Goal: Task Accomplishment & Management: Manage account settings

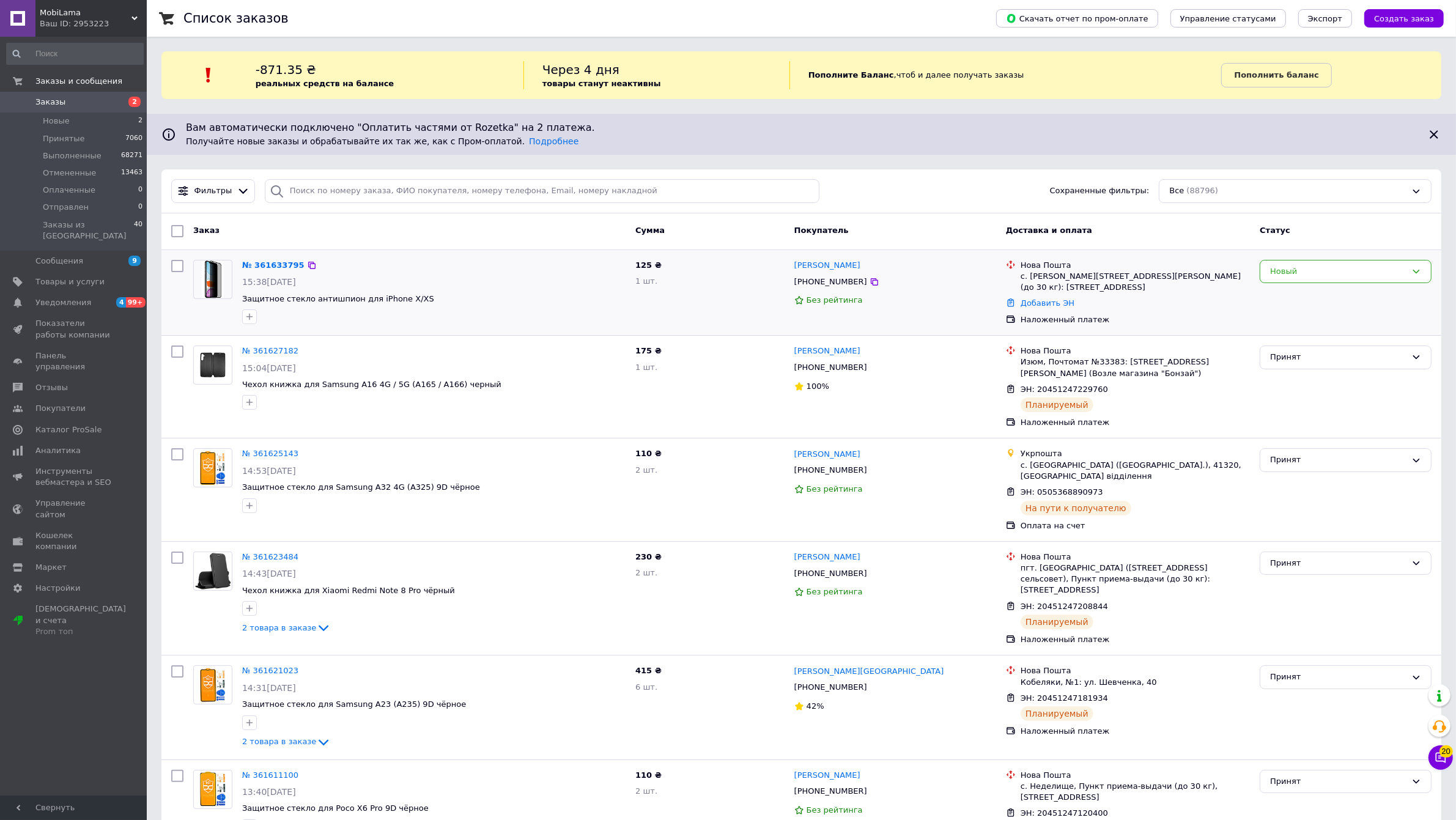
click at [500, 322] on div at bounding box center [434, 317] width 389 height 20
click at [99, 297] on span "Уведомления" at bounding box center [74, 302] width 78 height 11
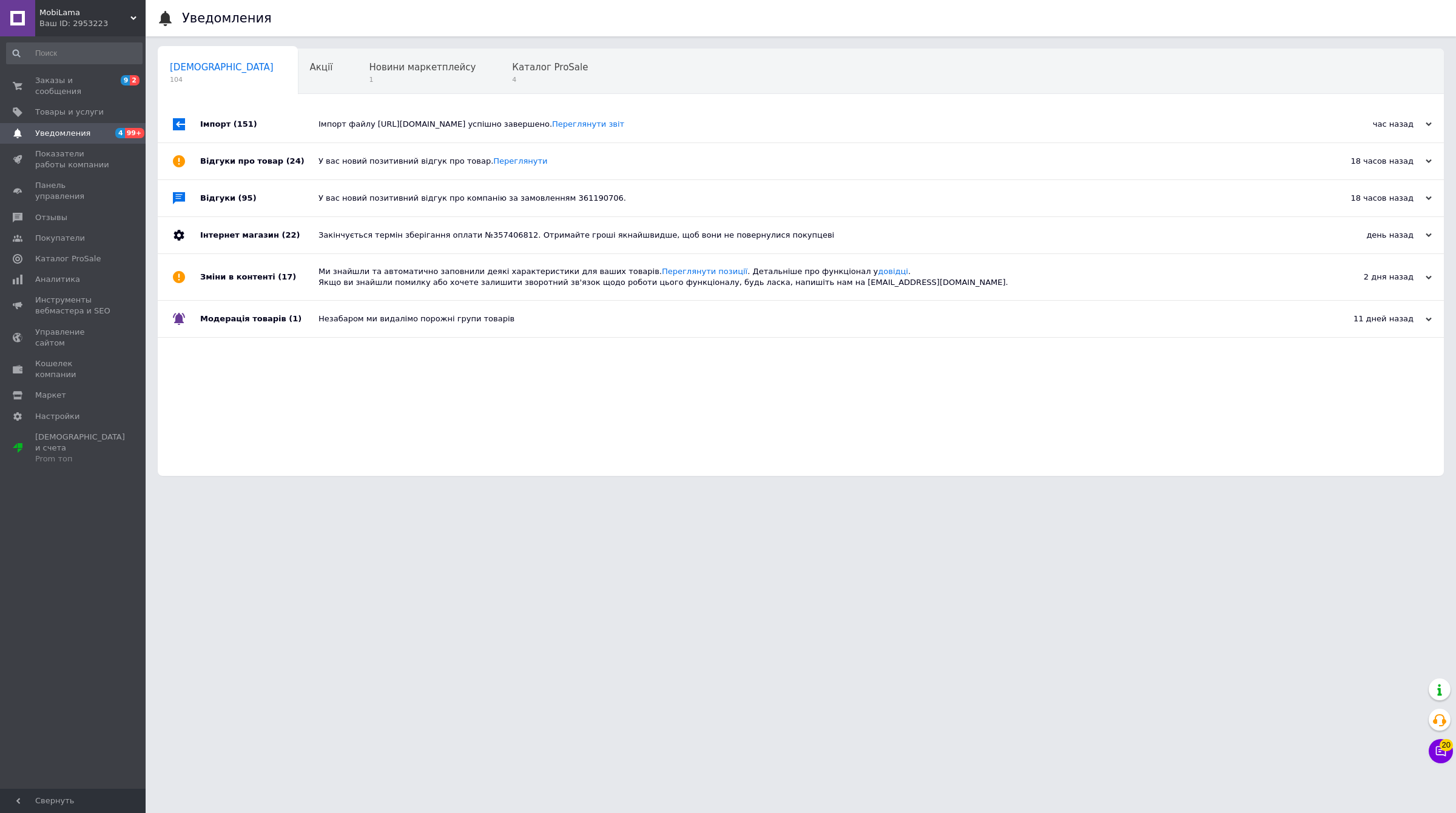
click at [149, 61] on div "Уведомления Сповіщення 104 Акції 0 Новини маркетплейсу 1 Каталог ProSale 4 Навч…" at bounding box center [800, 244] width 1310 height 488
click at [118, 84] on span "9 2" at bounding box center [128, 86] width 33 height 22
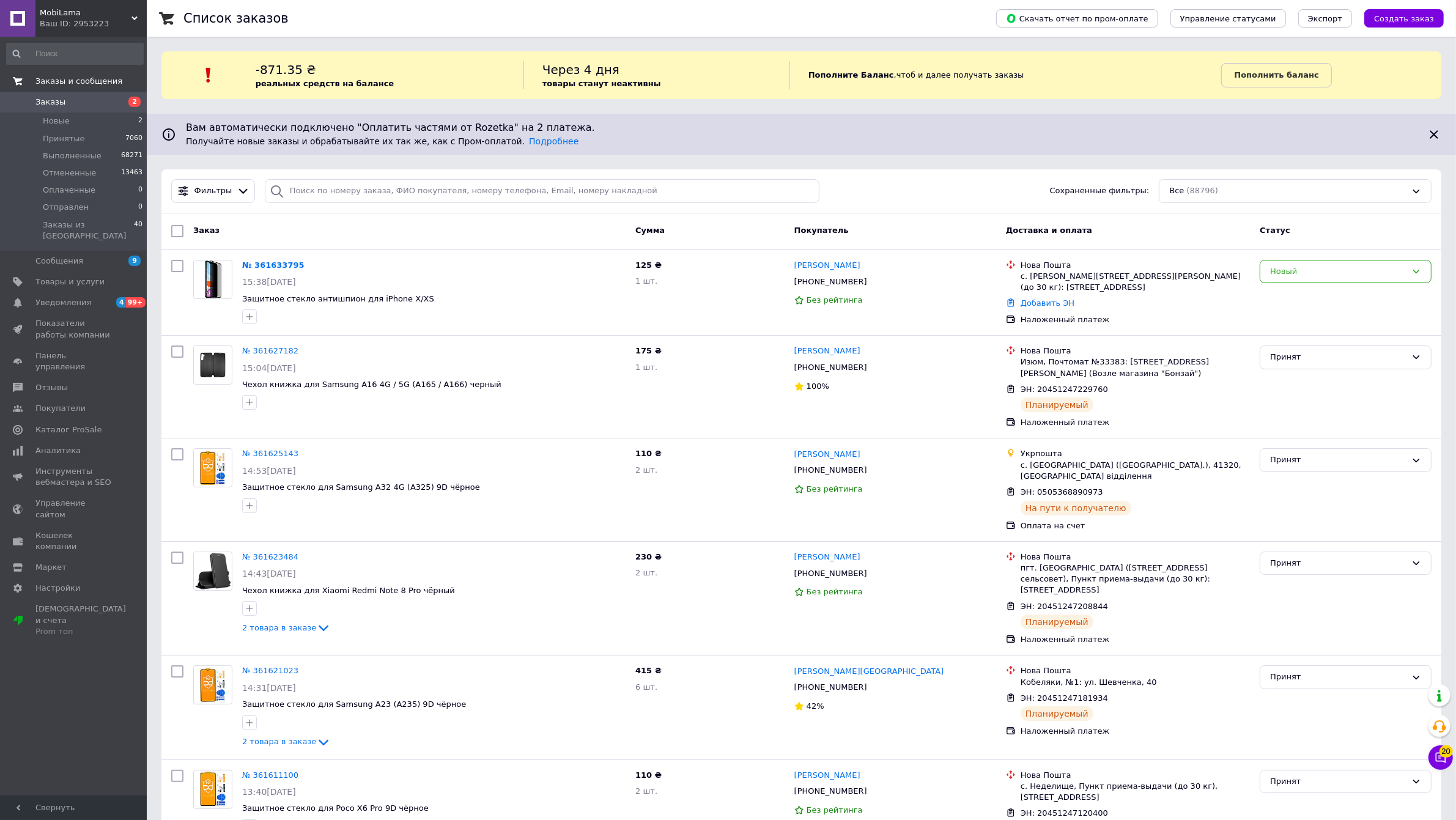
click at [114, 107] on span "2" at bounding box center [129, 101] width 34 height 11
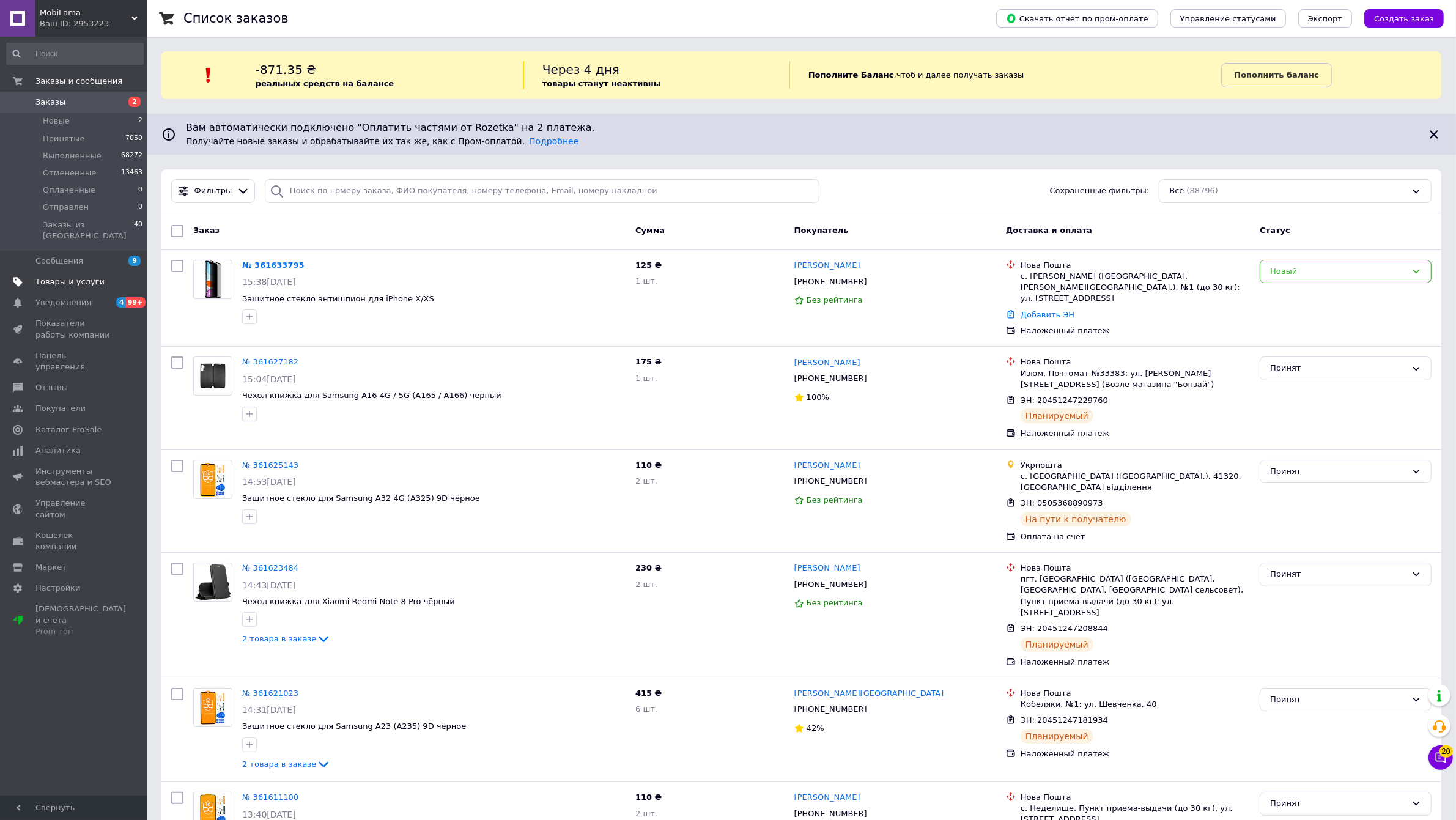
click at [80, 272] on link "Товары и услуги" at bounding box center [74, 282] width 150 height 20
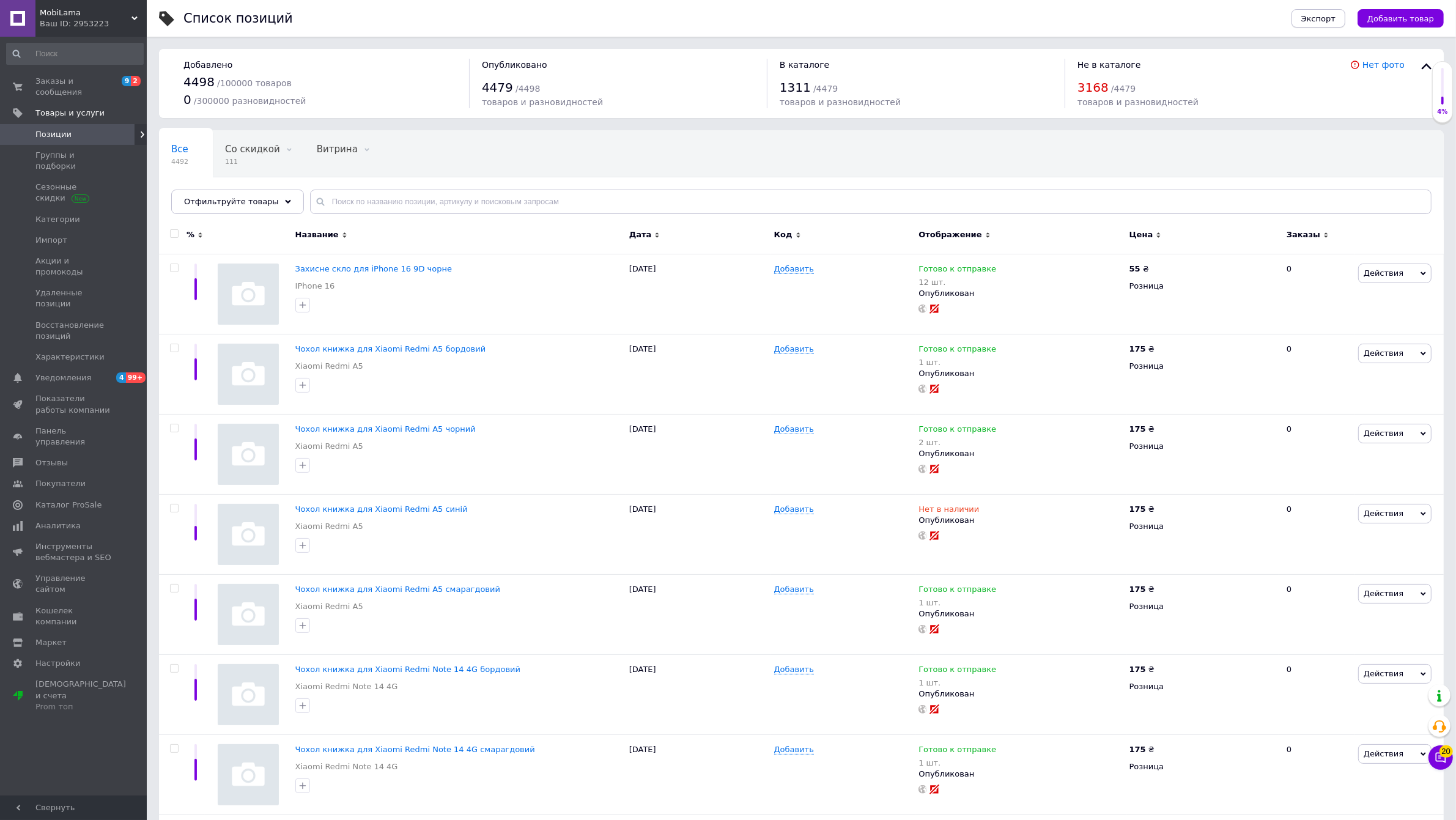
click at [1336, 19] on span "Экспорт" at bounding box center [1319, 18] width 34 height 9
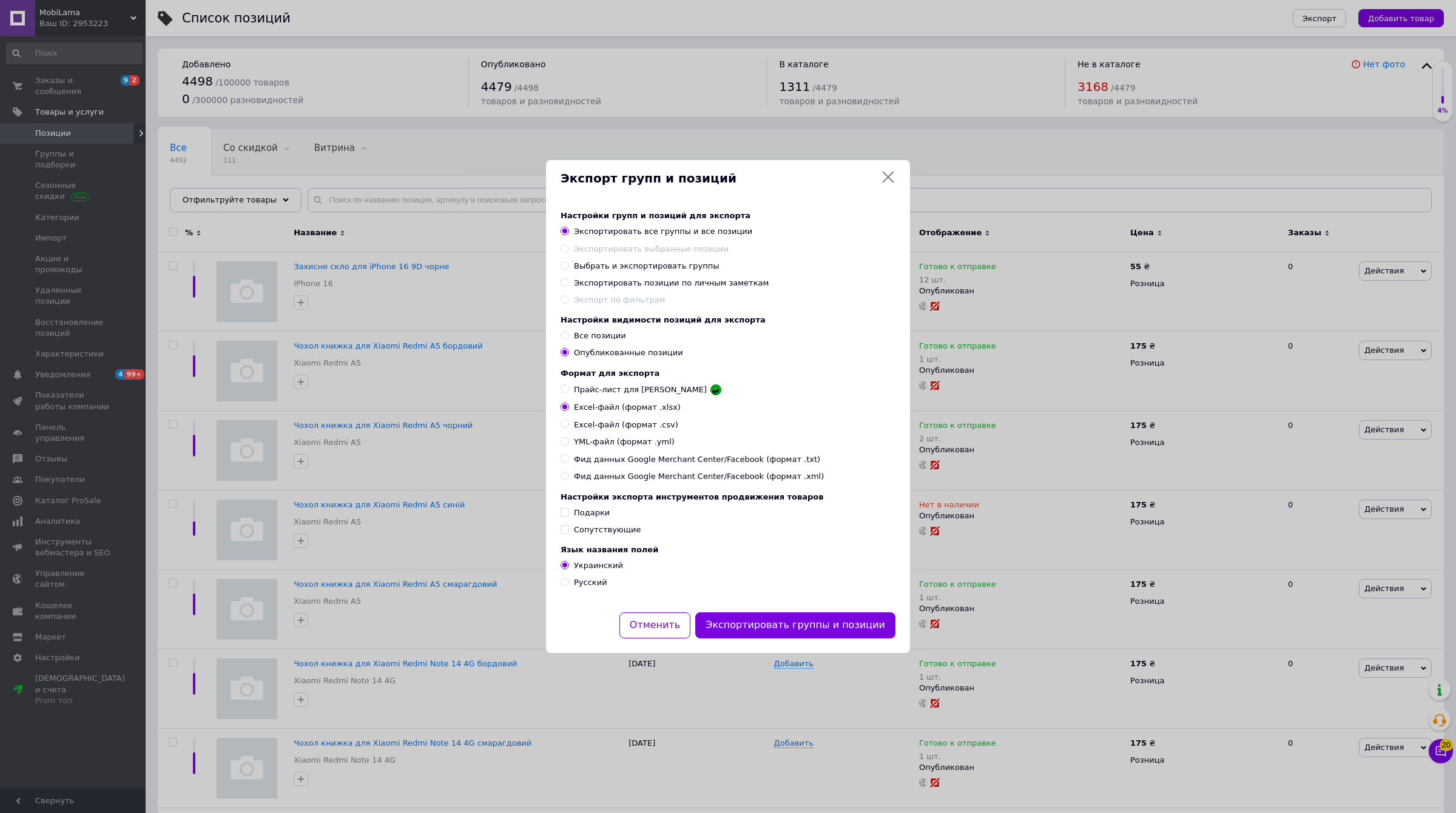
click at [890, 176] on icon at bounding box center [888, 177] width 15 height 15
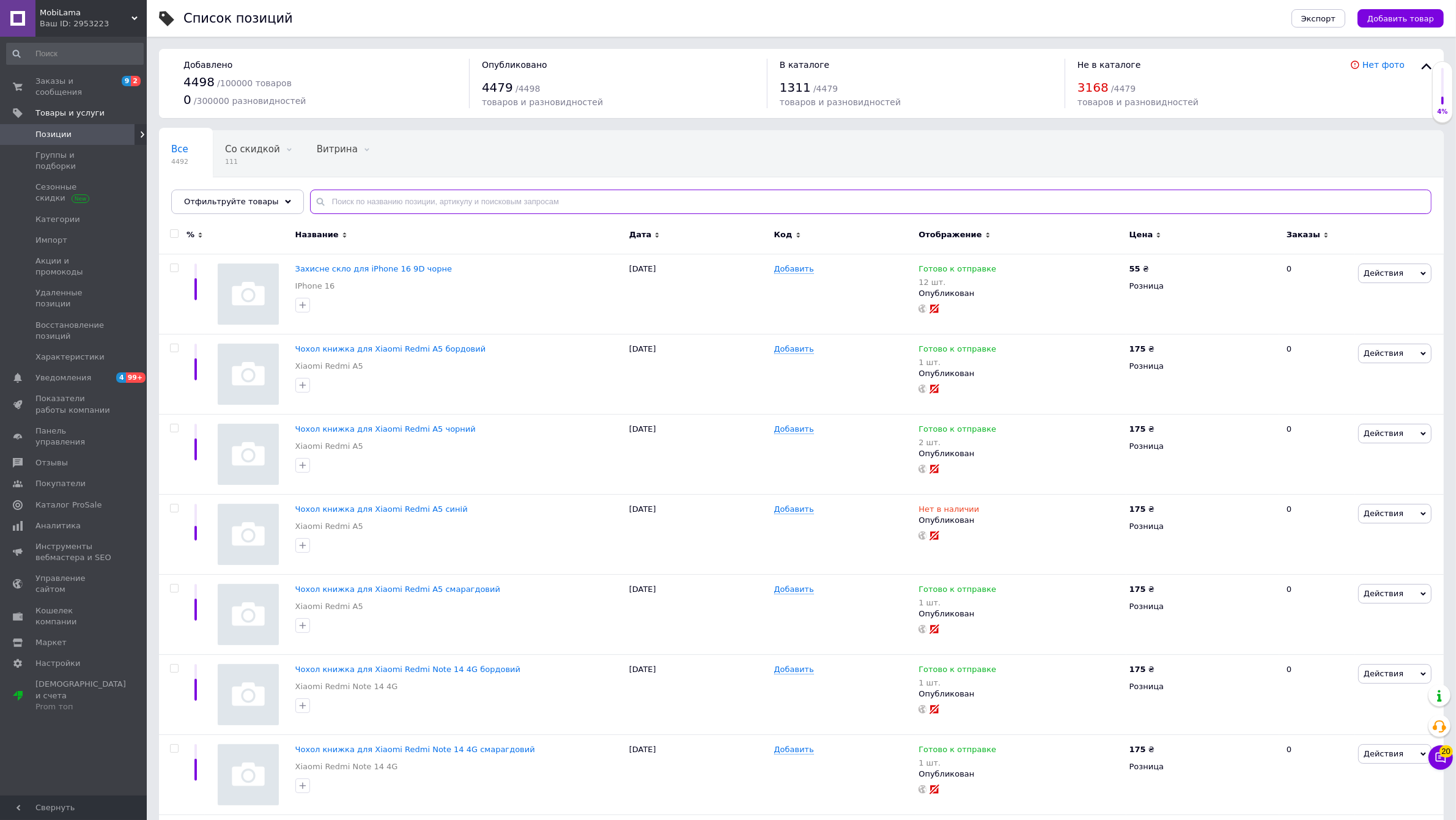
click at [444, 210] on input "text" at bounding box center [871, 202] width 1122 height 25
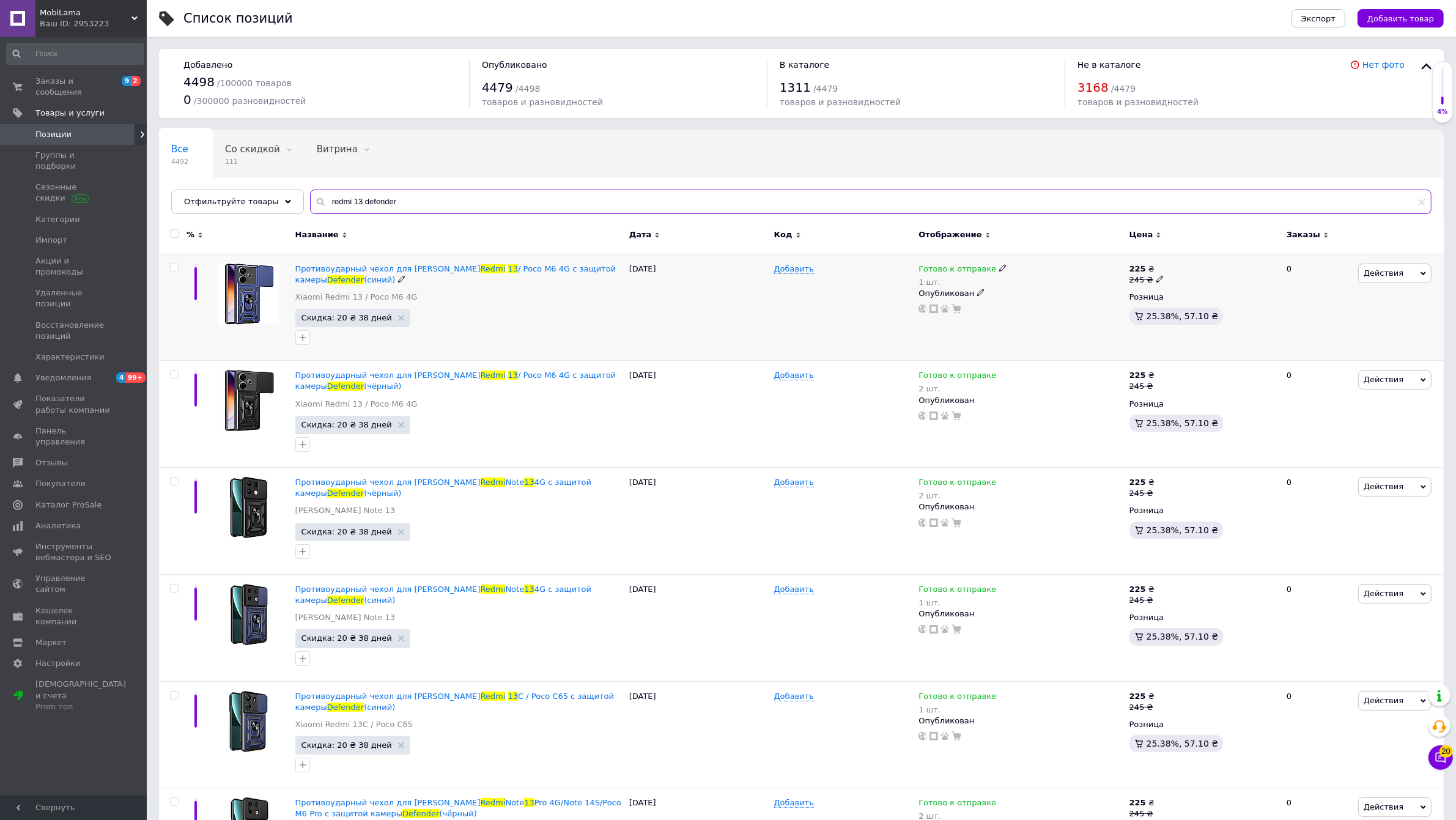
type input "redmi 13 defender"
click at [175, 273] on div at bounding box center [173, 307] width 28 height 107
click at [175, 270] on input "checkbox" at bounding box center [174, 268] width 8 height 8
checkbox input "true"
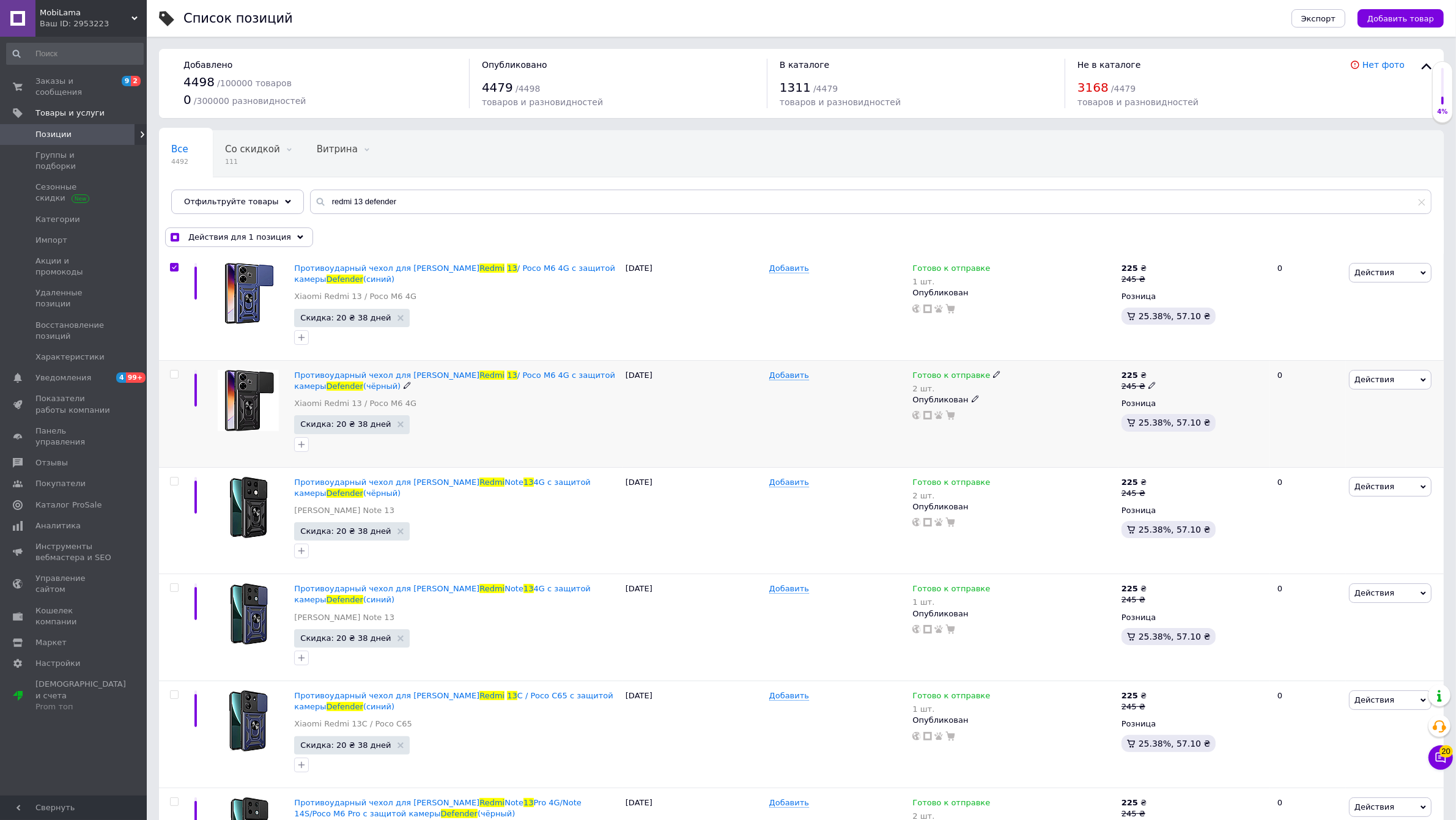
click at [175, 372] on input "checkbox" at bounding box center [174, 375] width 8 height 8
checkbox input "true"
click at [227, 237] on span "Действия для 2 позиции" at bounding box center [240, 237] width 103 height 11
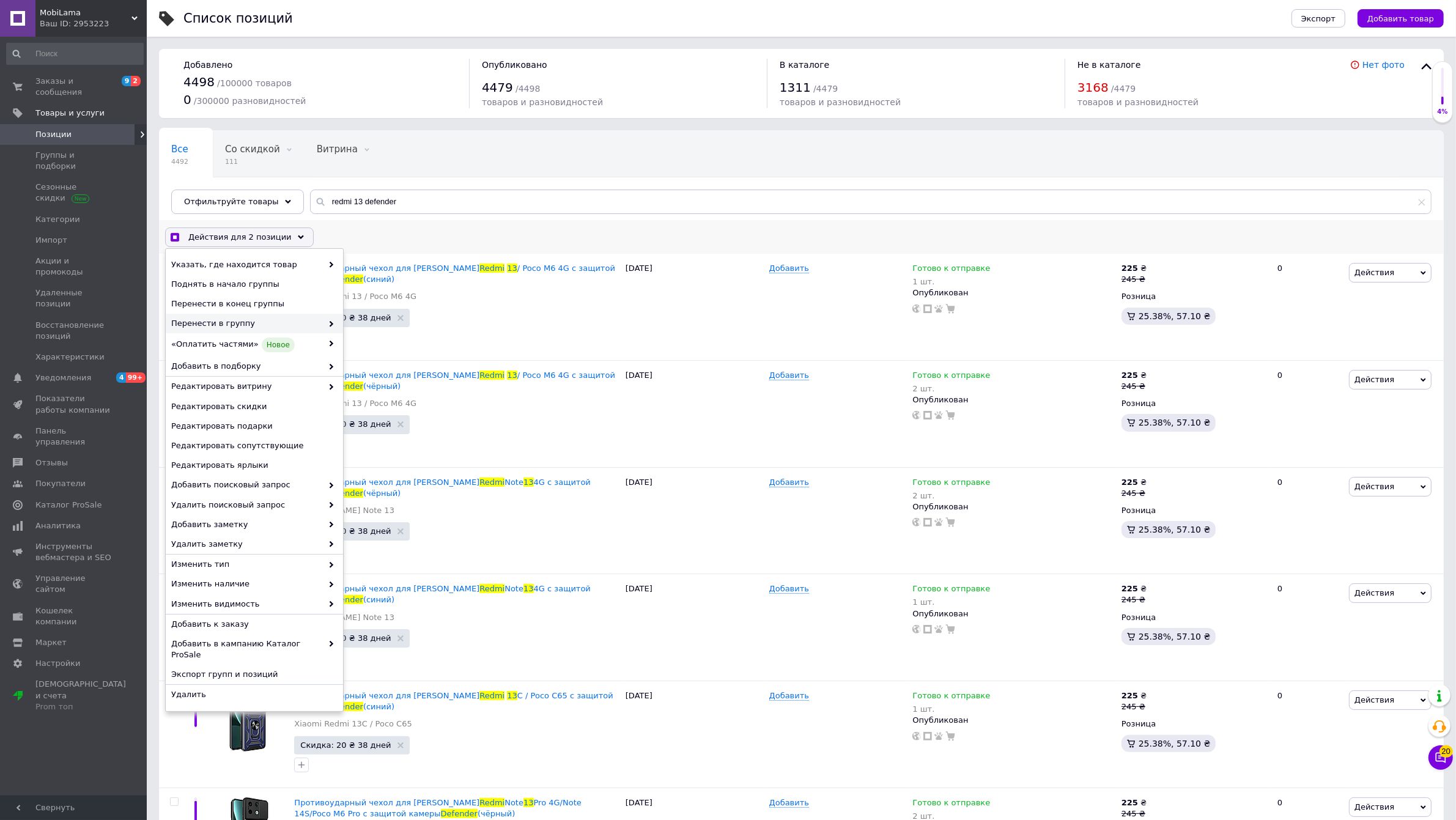
click at [308, 326] on span "Перенести в группу" at bounding box center [246, 323] width 151 height 11
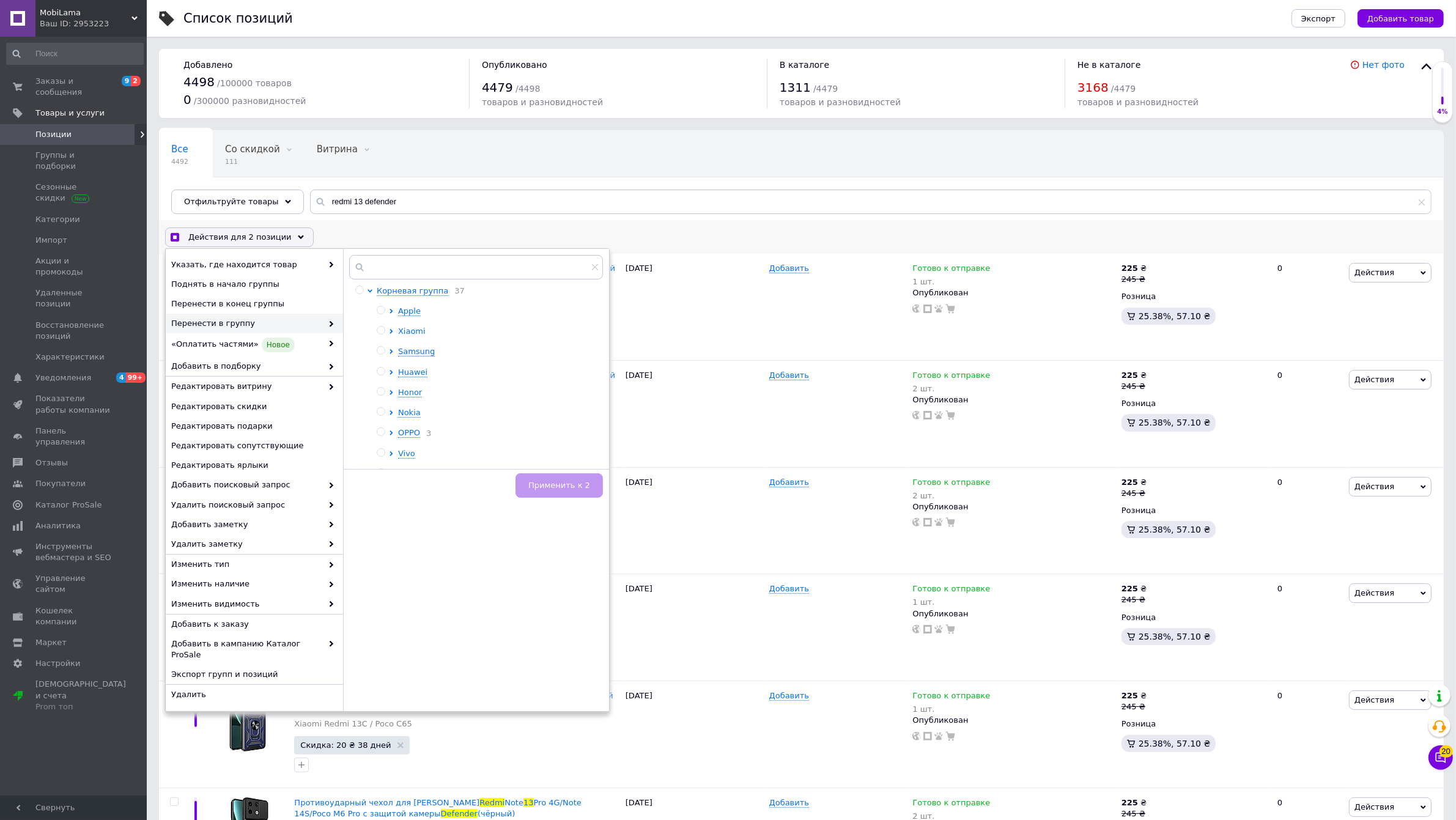
click at [414, 336] on span "Xiaomi" at bounding box center [412, 331] width 28 height 10
click at [448, 356] on span "Серия Xiaomi Redmi" at bounding box center [462, 351] width 83 height 9
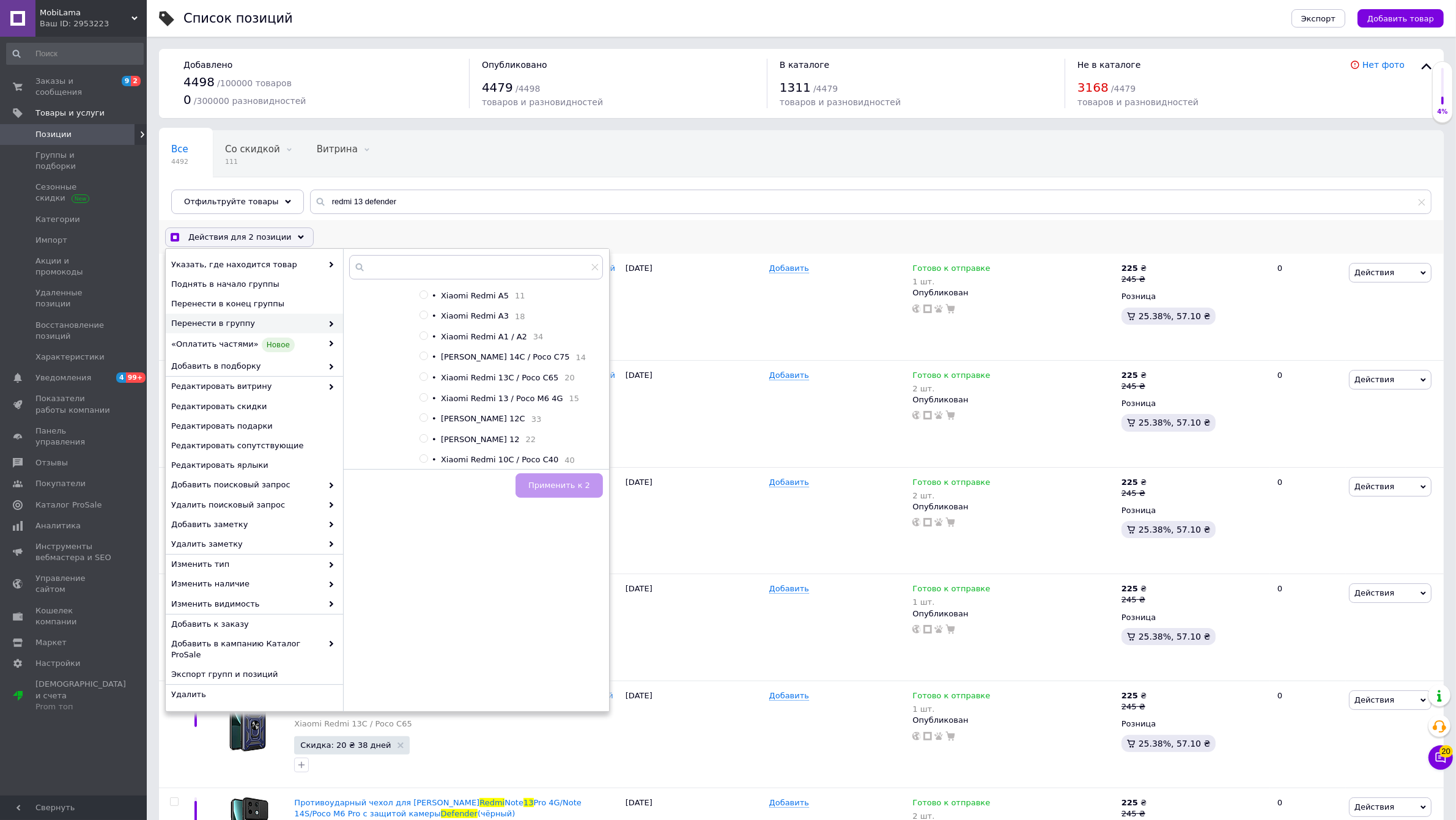
checkbox input "true"
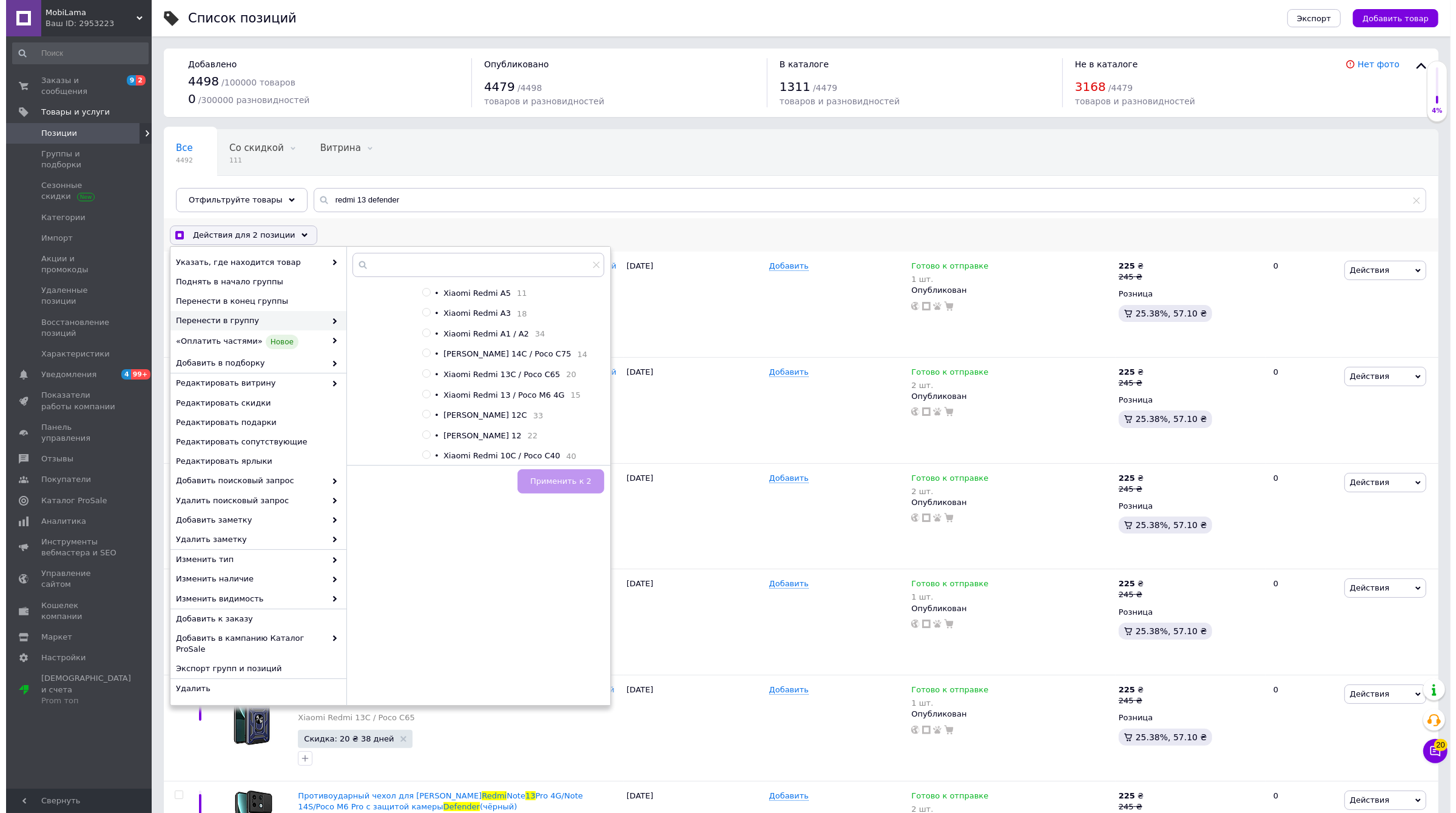
scroll to position [152, 0]
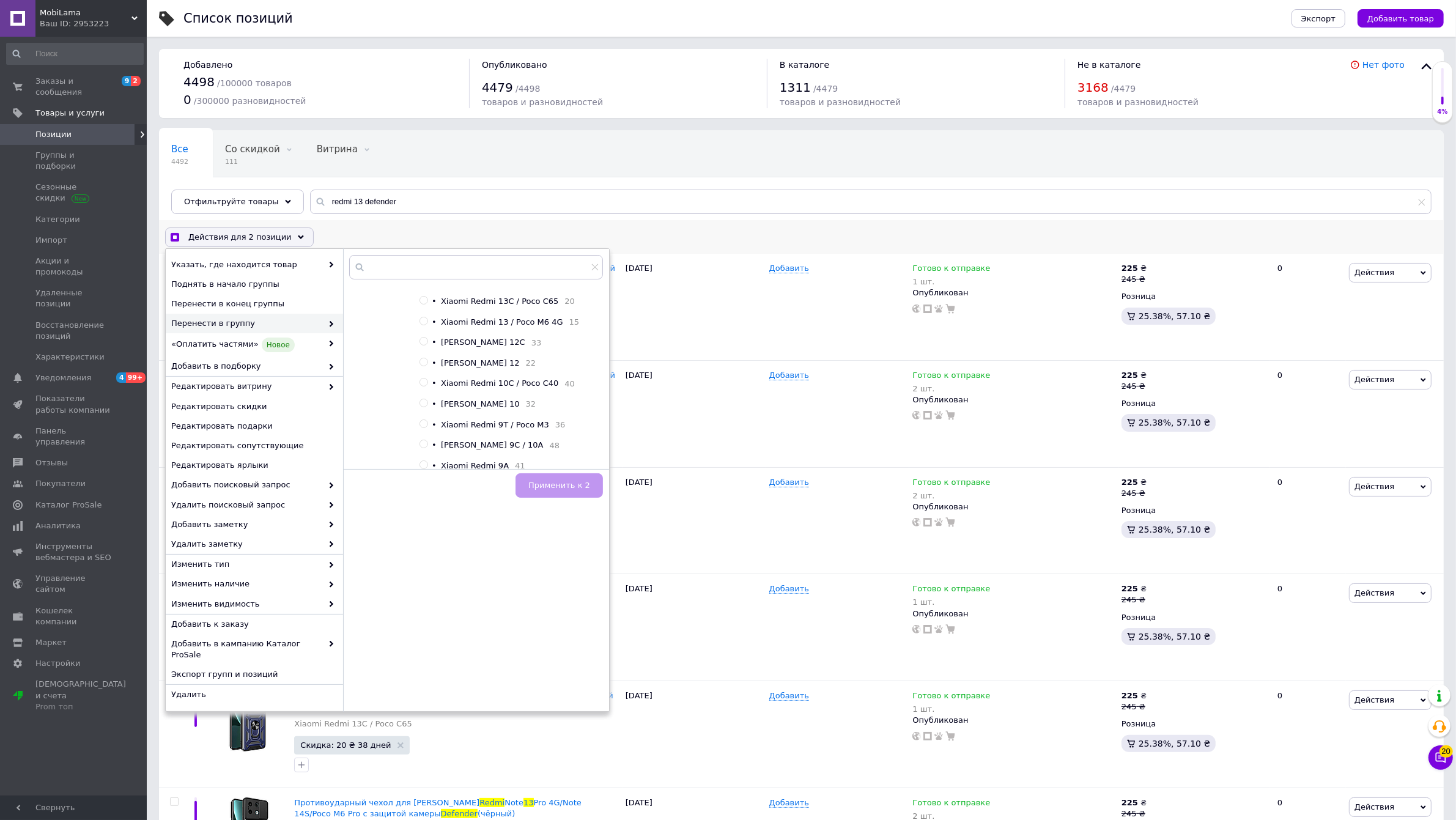
click at [426, 326] on input "radio" at bounding box center [424, 322] width 8 height 8
radio input "true"
checkbox input "true"
click at [567, 494] on button "Применить к 2" at bounding box center [559, 485] width 88 height 25
checkbox input "false"
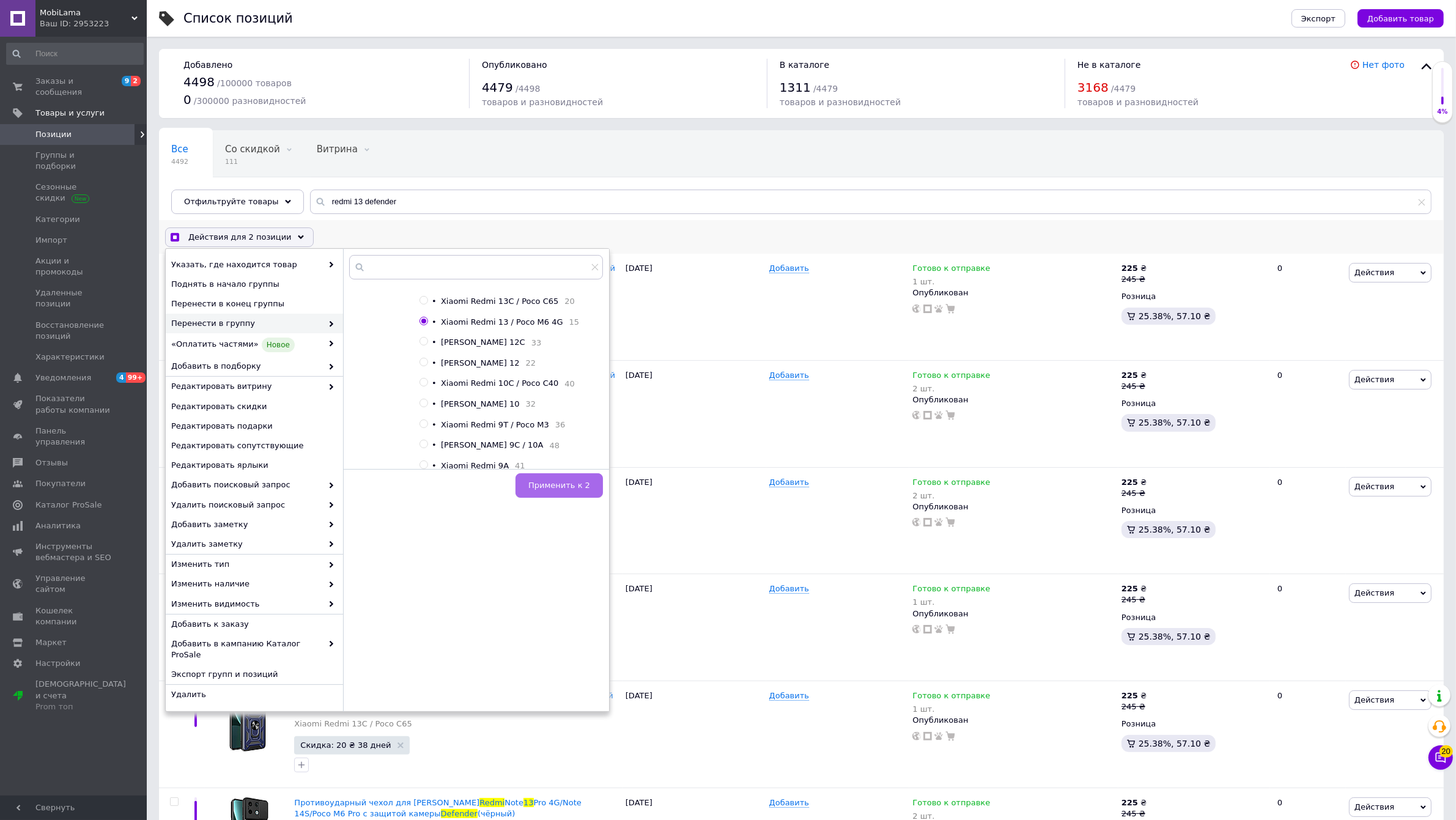
checkbox input "false"
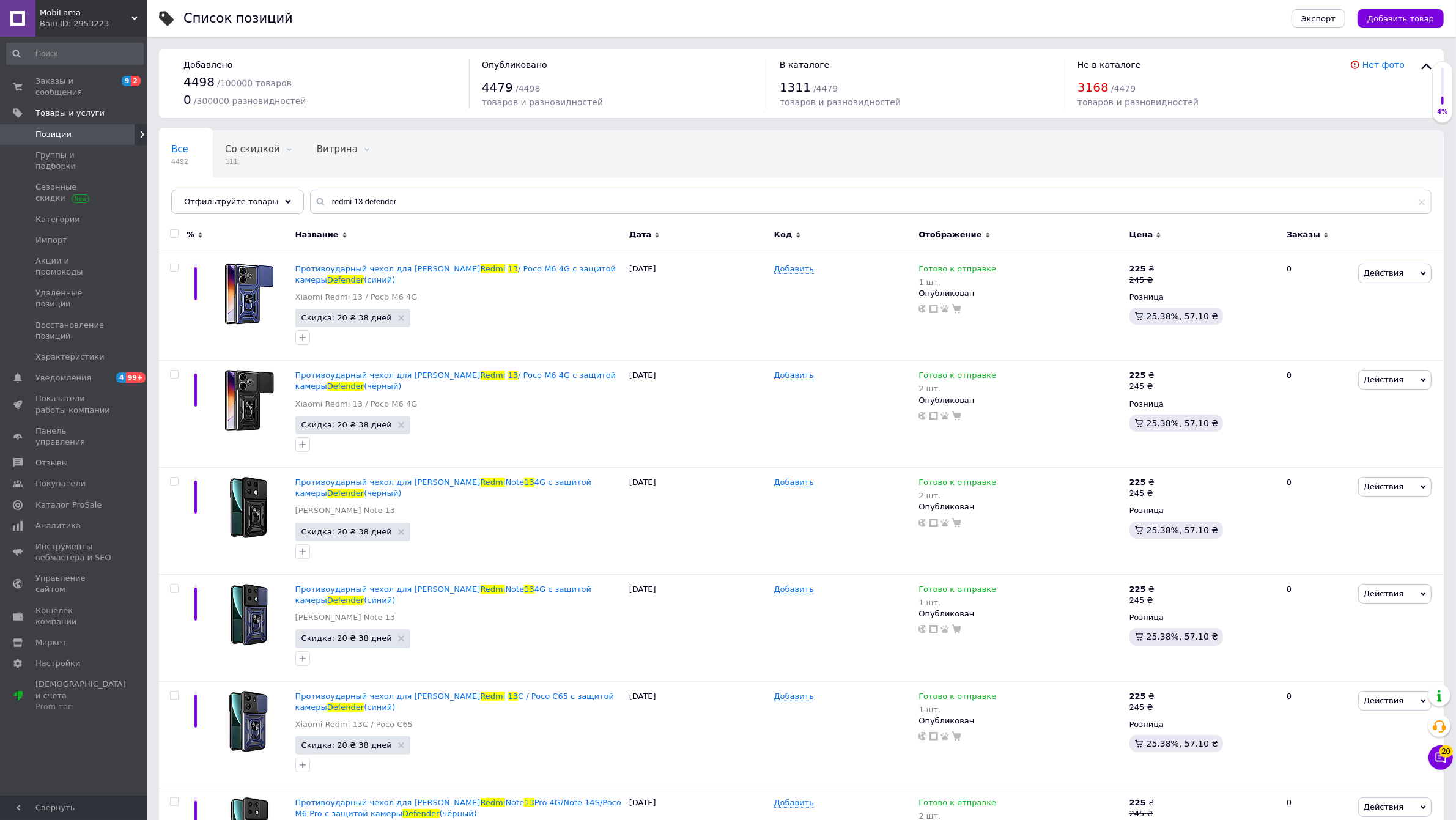
click at [456, 234] on div "Название" at bounding box center [459, 234] width 328 height 11
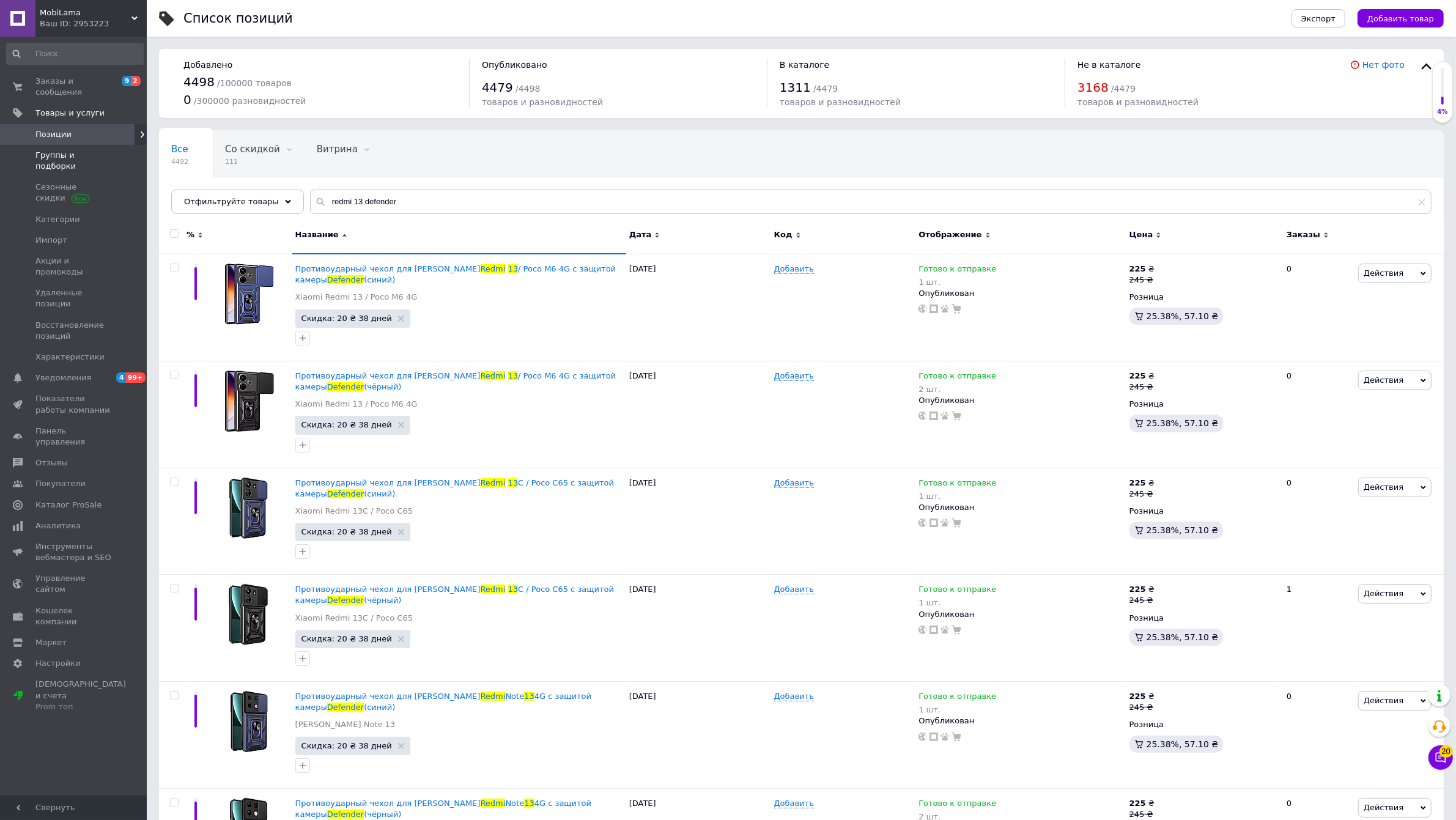
click at [76, 150] on span "Группы и подборки" at bounding box center [74, 160] width 78 height 22
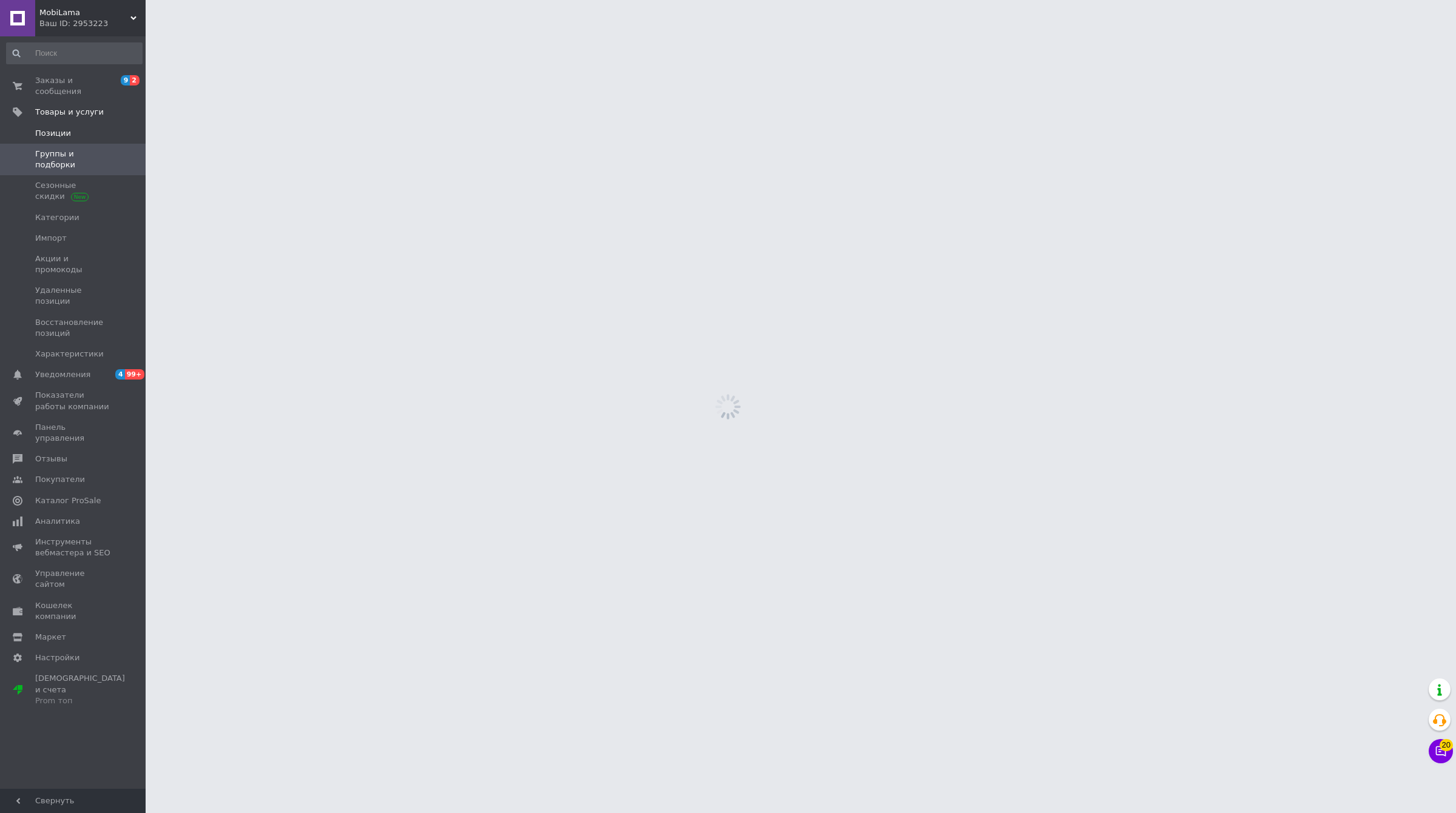
click at [73, 128] on span "Позиции" at bounding box center [73, 133] width 77 height 11
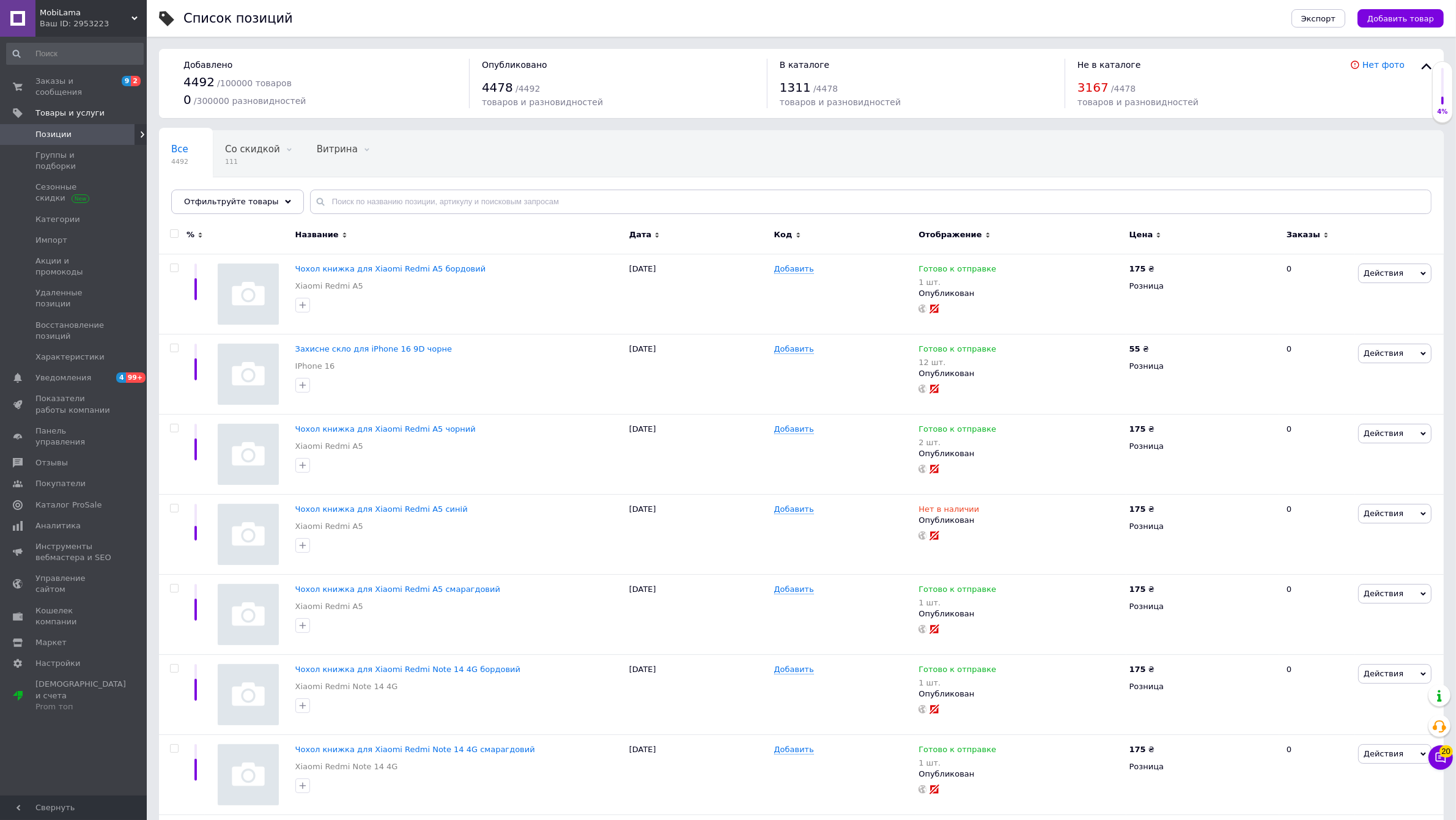
click at [352, 202] on input "text" at bounding box center [871, 202] width 1122 height 25
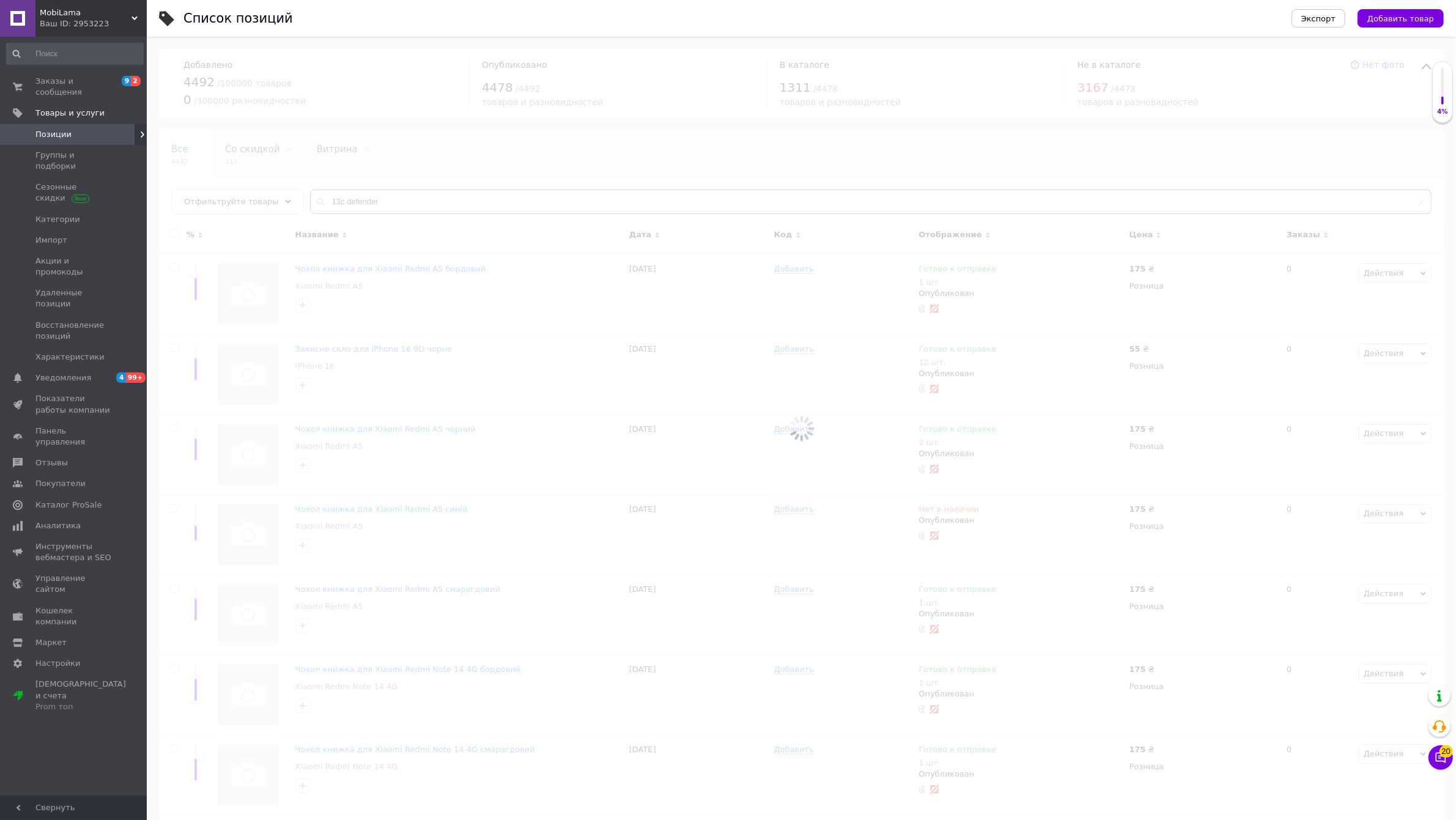
type input "13c defender"
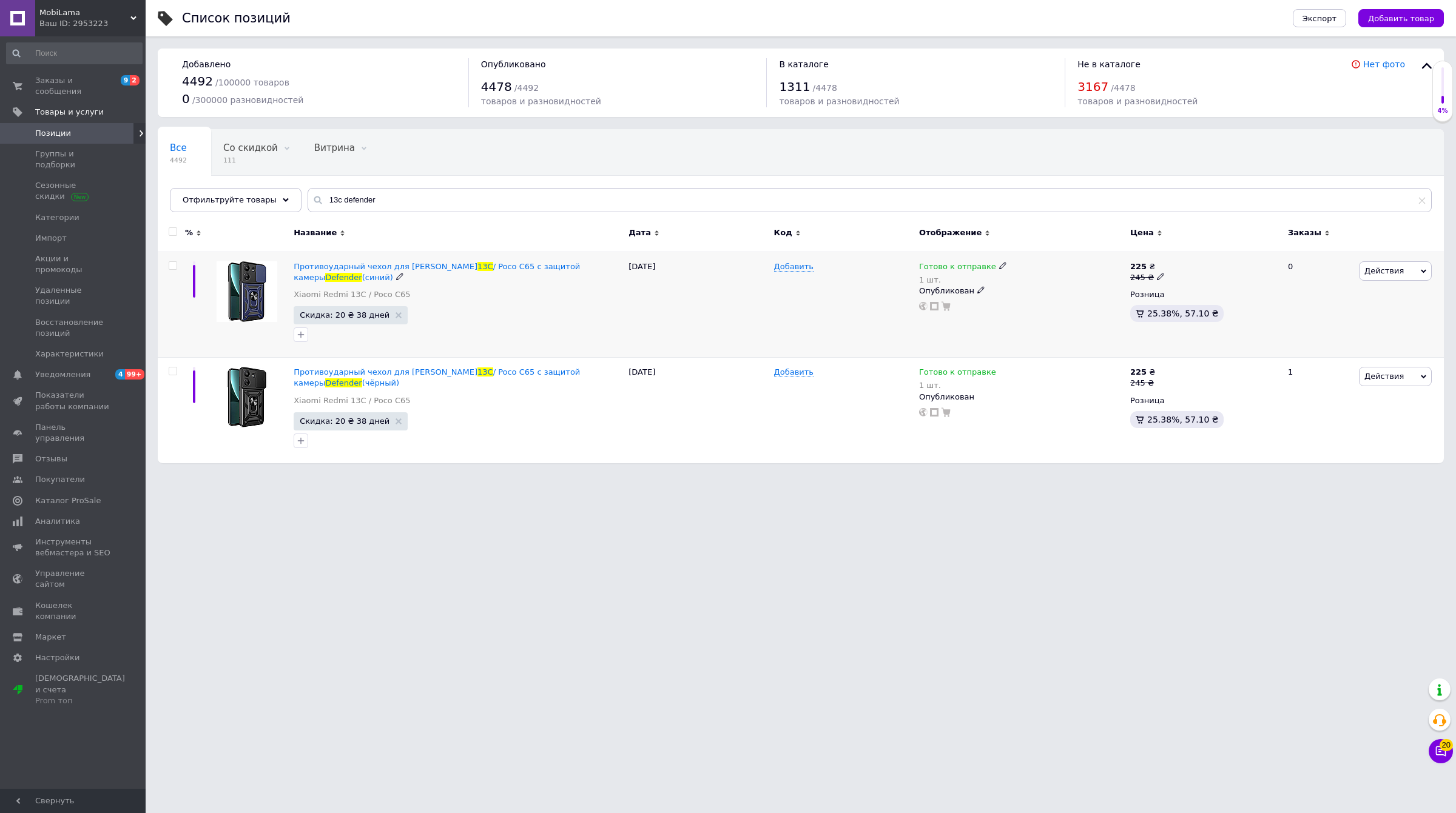
click at [172, 265] on input "checkbox" at bounding box center [173, 266] width 8 height 8
checkbox input "true"
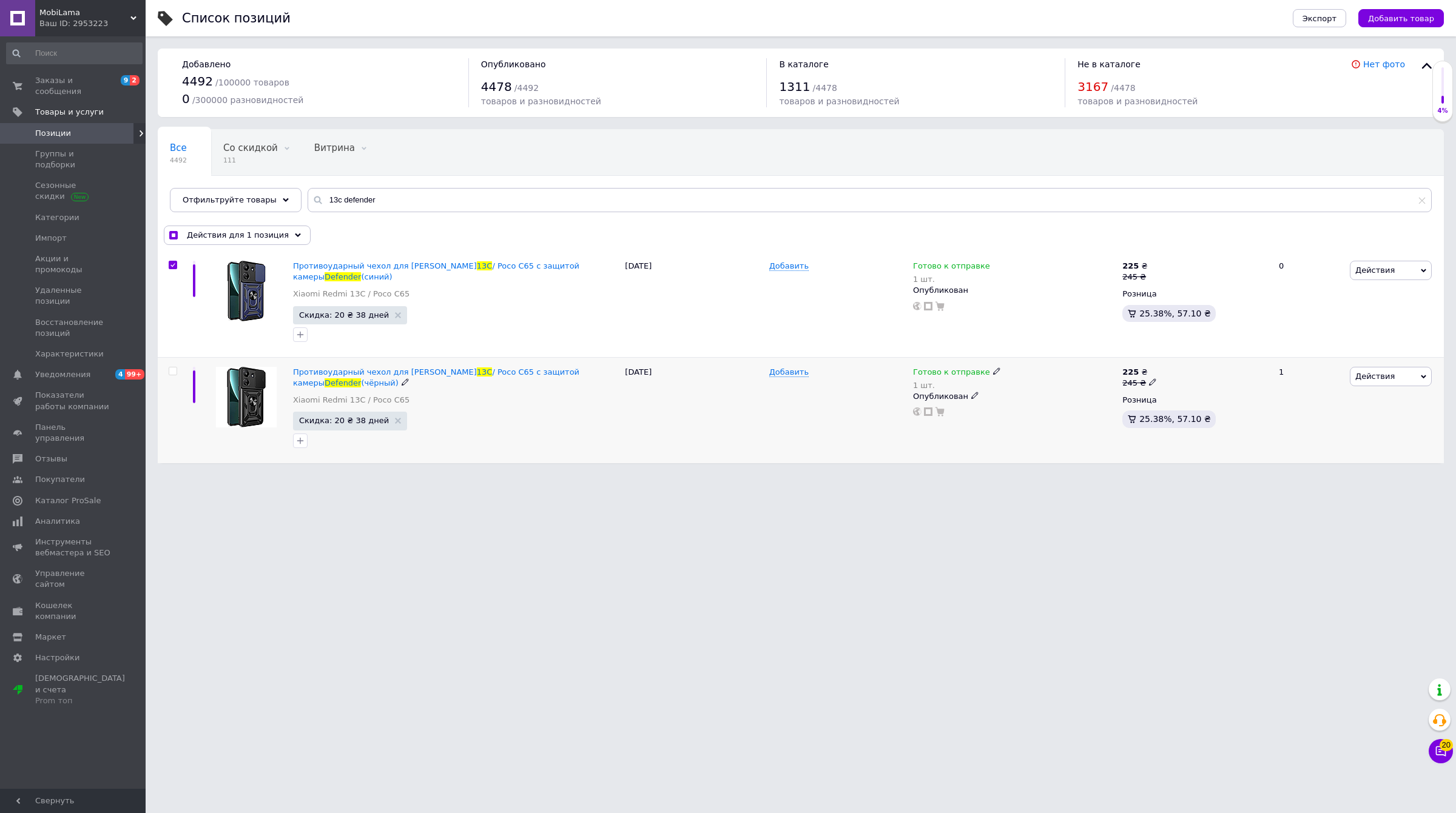
click at [170, 371] on input "checkbox" at bounding box center [173, 372] width 8 height 8
checkbox input "true"
click at [209, 231] on span "Действия для 2 позиции" at bounding box center [238, 234] width 102 height 11
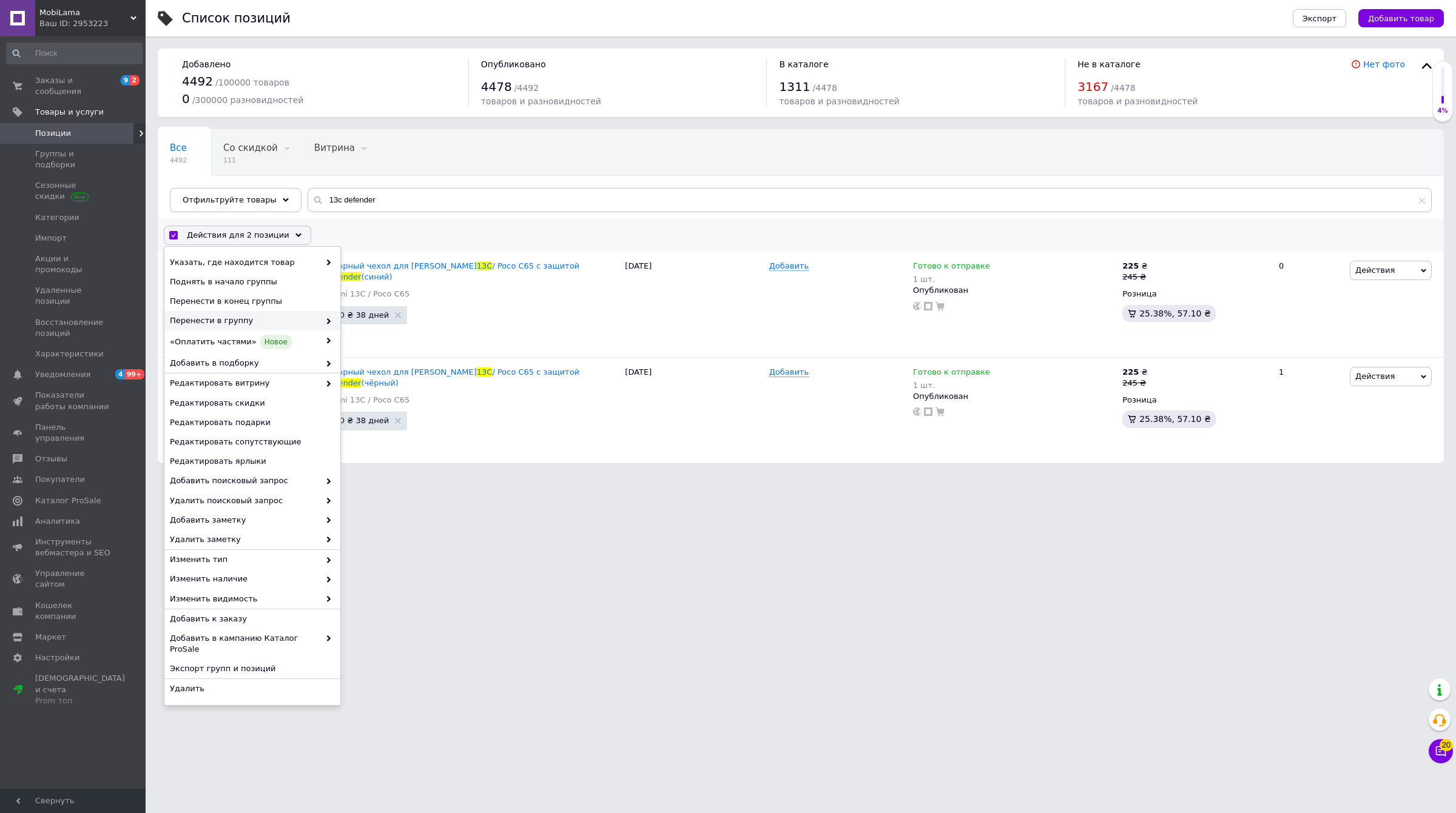
click at [225, 317] on span "Перенести в группу" at bounding box center [244, 320] width 150 height 11
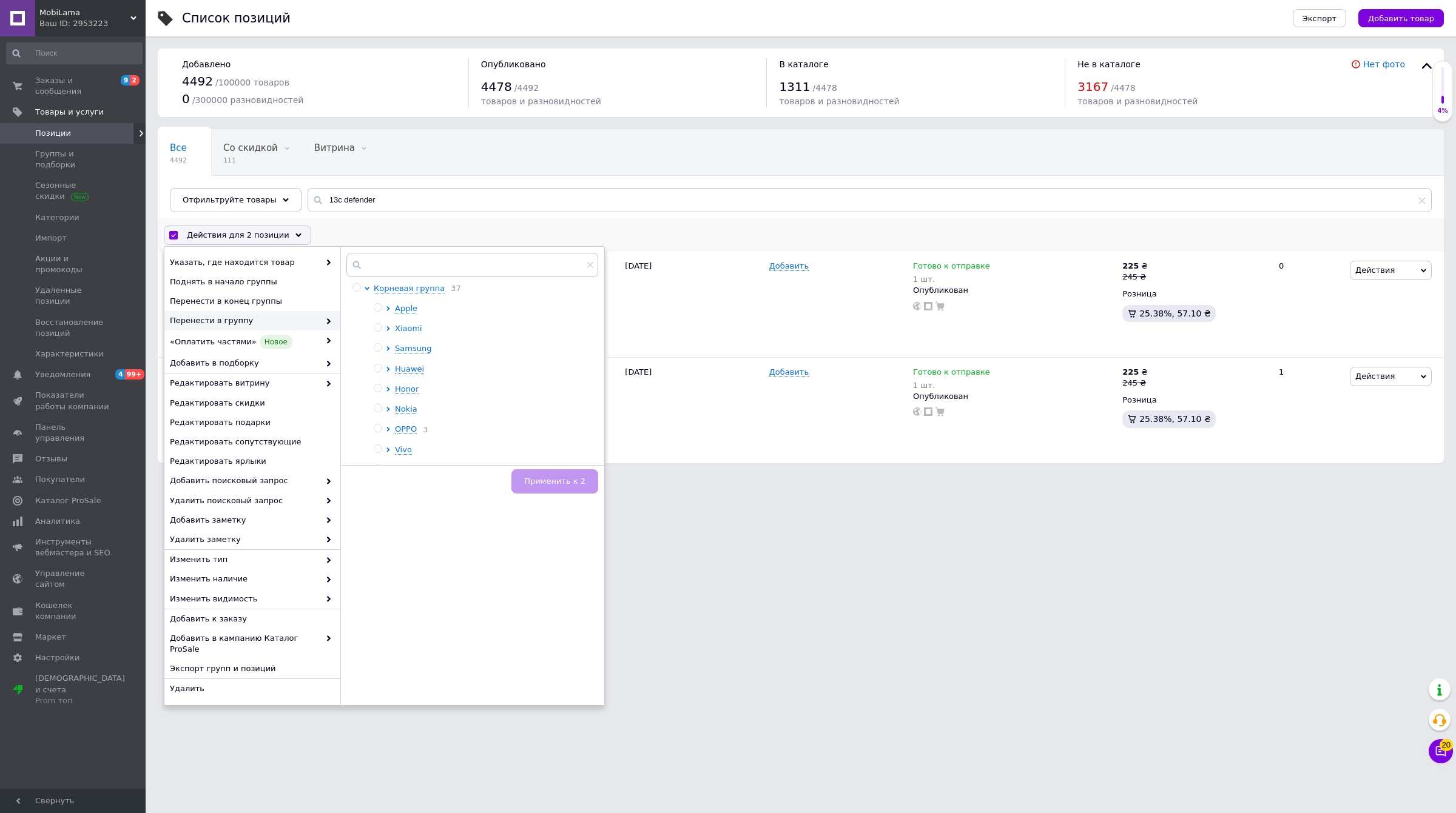
click at [412, 332] on span "Xiaomi" at bounding box center [409, 328] width 28 height 9
click at [456, 352] on span "Серия Xiaomi Redmi" at bounding box center [458, 348] width 83 height 9
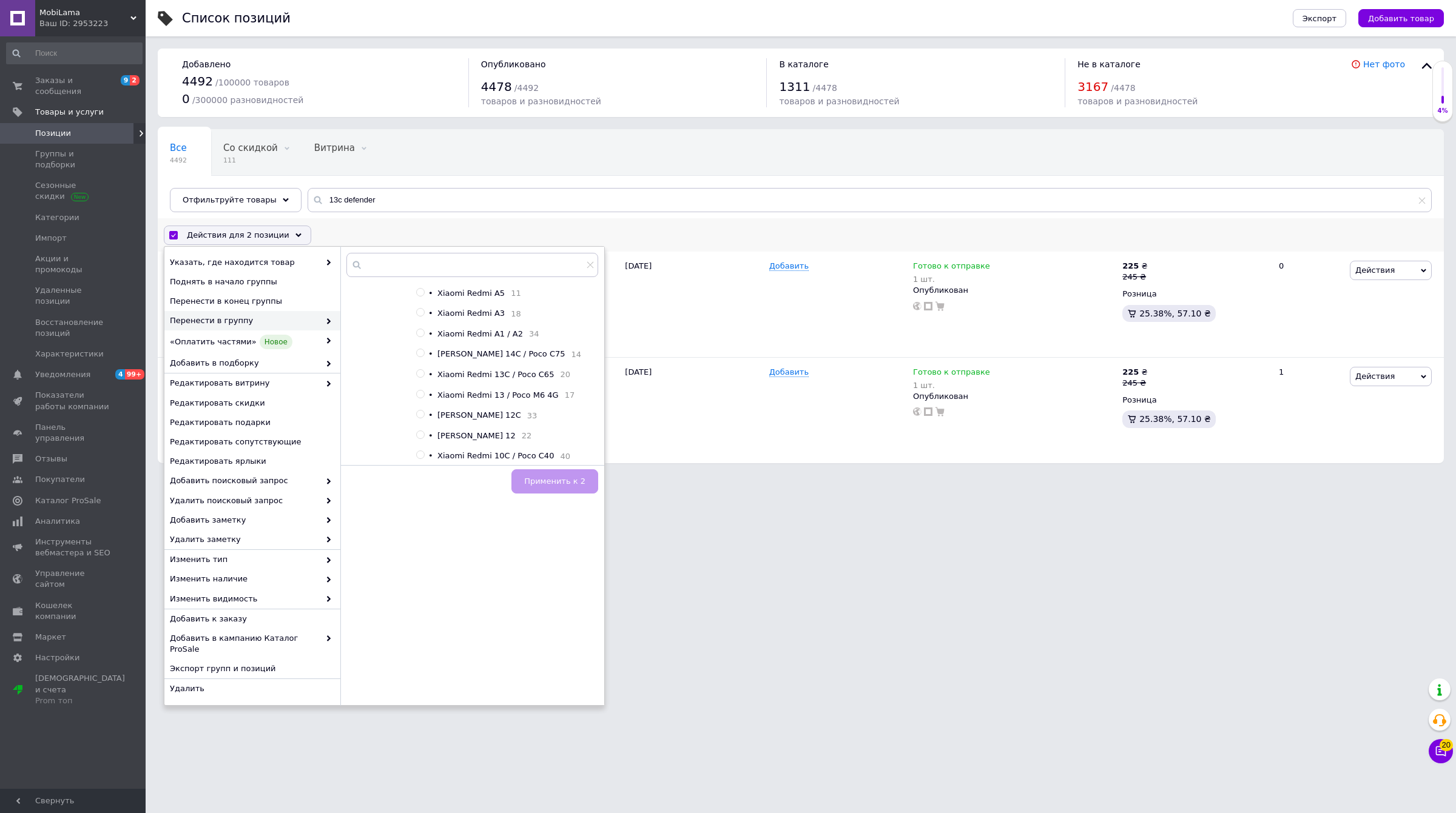
click at [423, 378] on input "radio" at bounding box center [420, 374] width 8 height 8
radio input "true"
click at [568, 490] on button "Применить к 2" at bounding box center [554, 481] width 87 height 24
checkbox input "false"
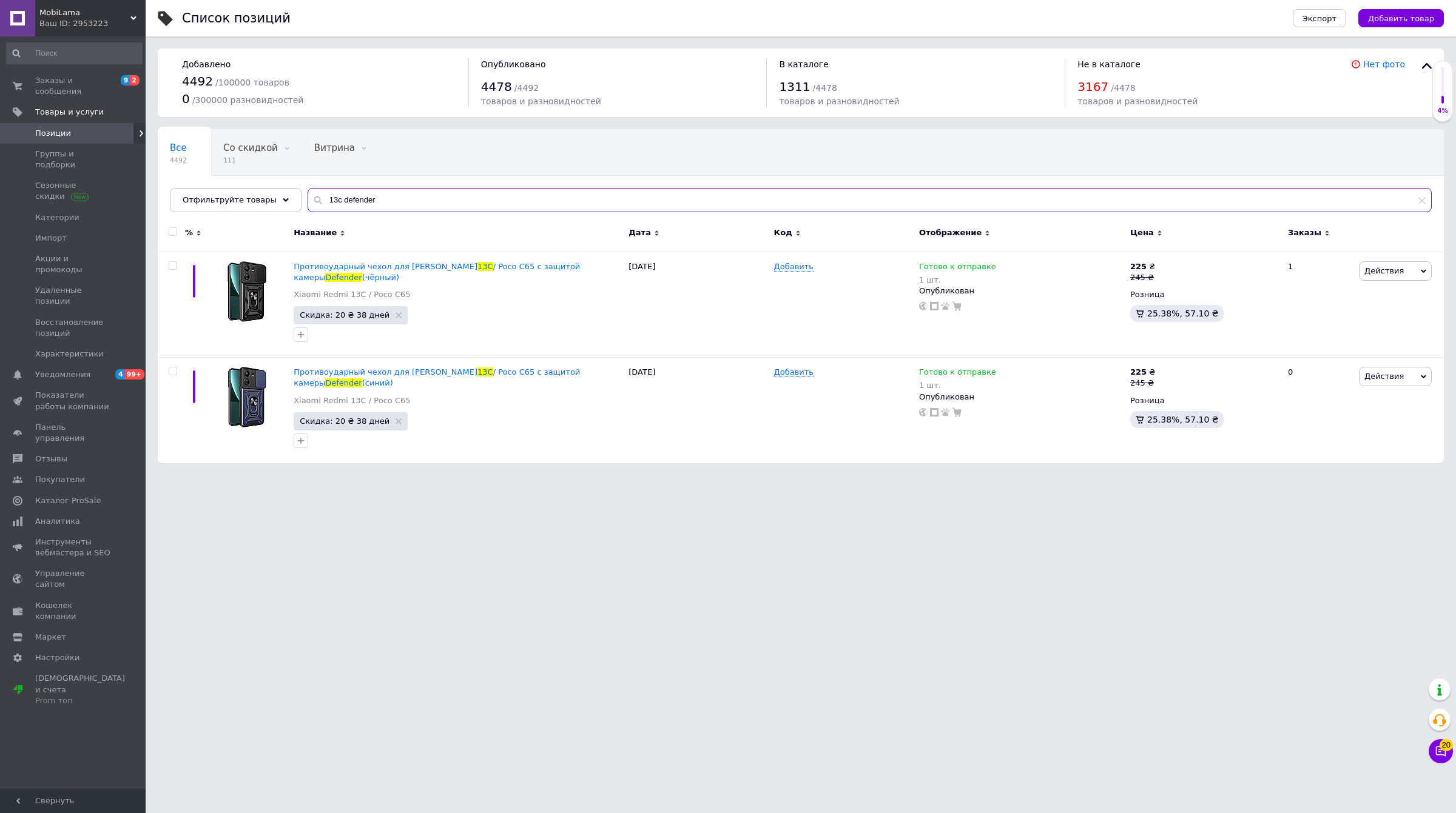
click at [320, 205] on input "13c defender" at bounding box center [869, 200] width 1124 height 24
type input "14c defender"
click at [176, 267] on input "checkbox" at bounding box center [173, 266] width 8 height 8
checkbox input "true"
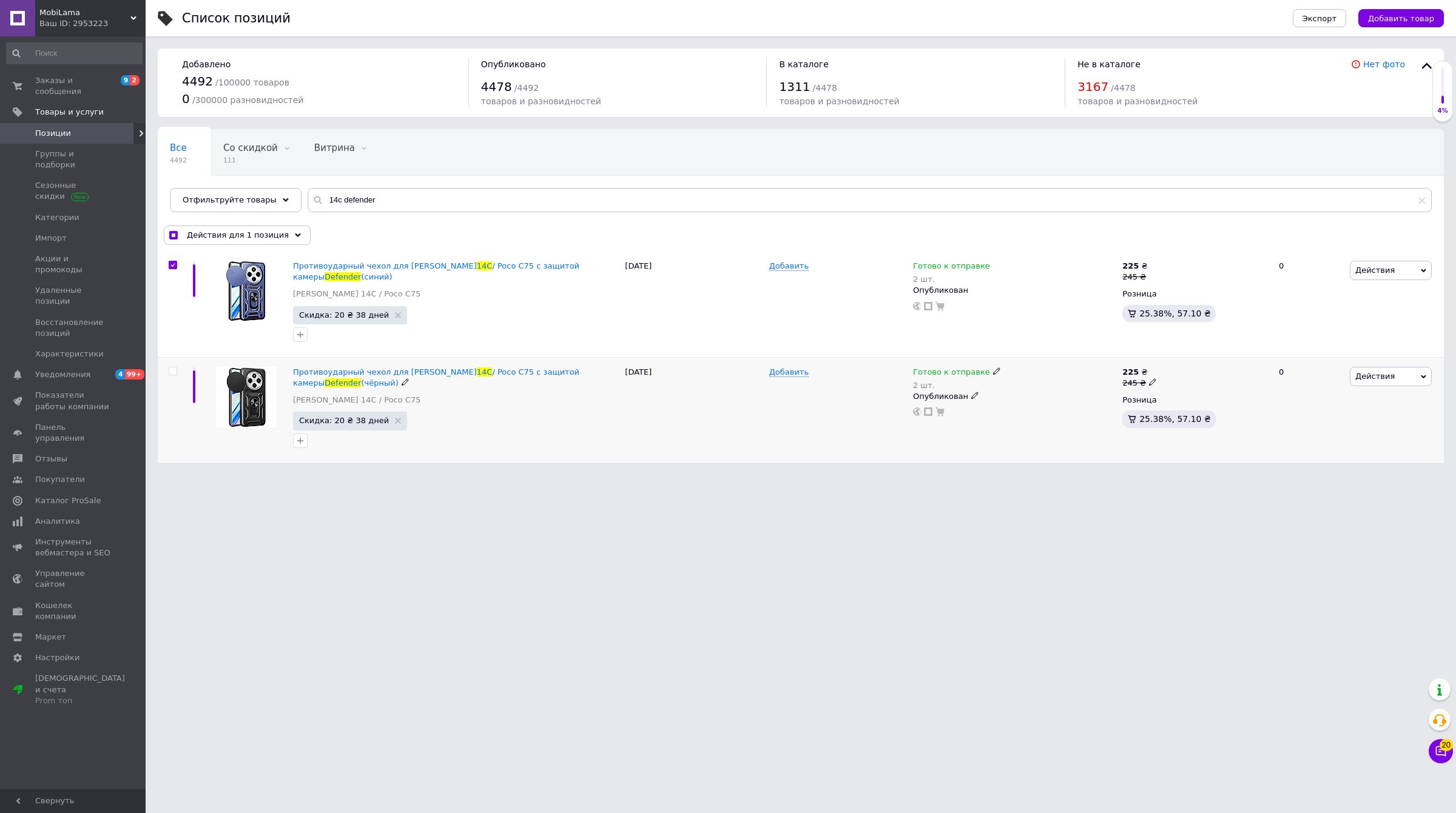
click at [176, 374] on input "checkbox" at bounding box center [173, 372] width 8 height 8
checkbox input "true"
click at [218, 231] on span "Действия для 2 позиции" at bounding box center [238, 234] width 102 height 11
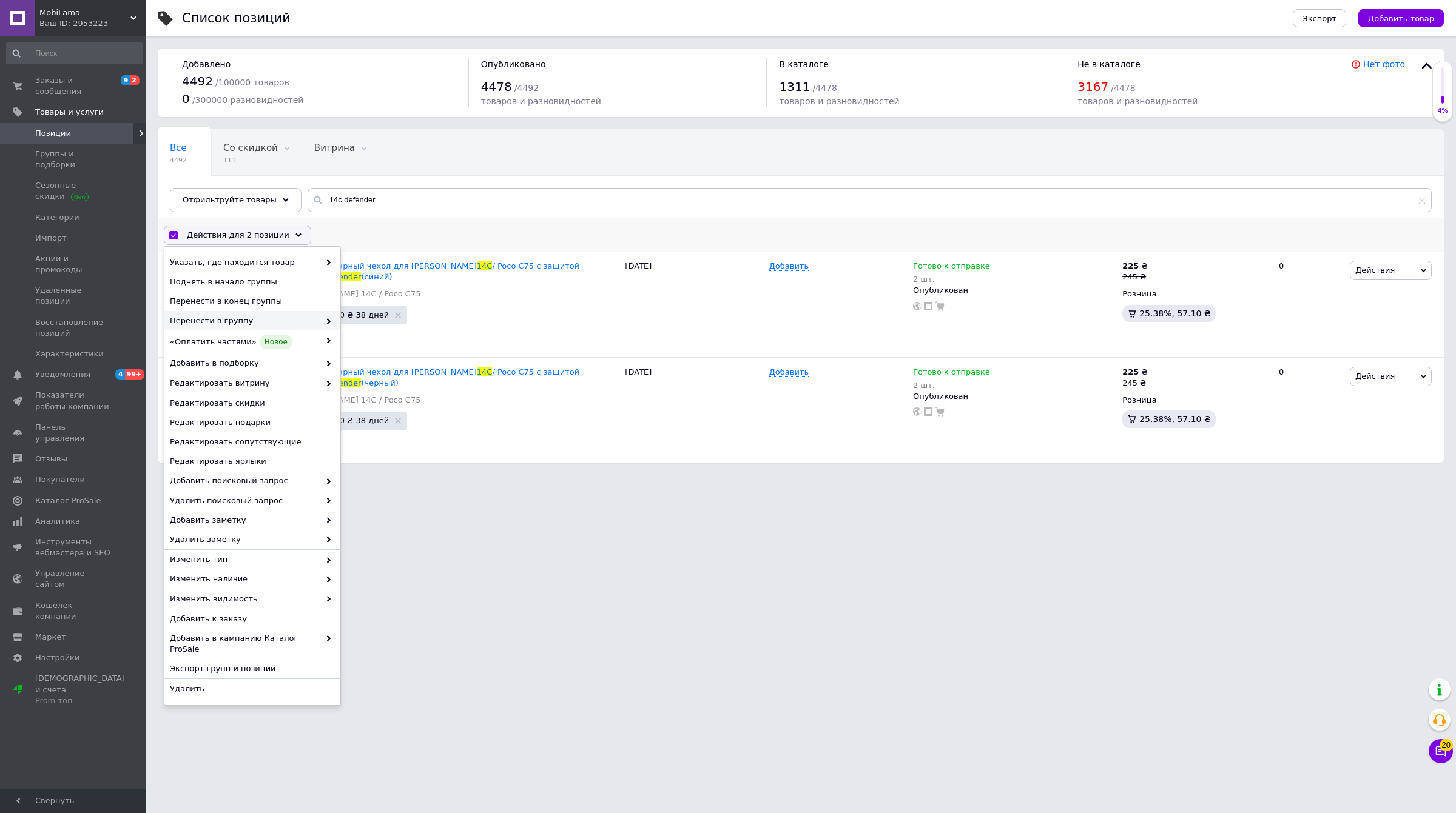
click at [241, 325] on span "Перенести в группу" at bounding box center [244, 320] width 150 height 11
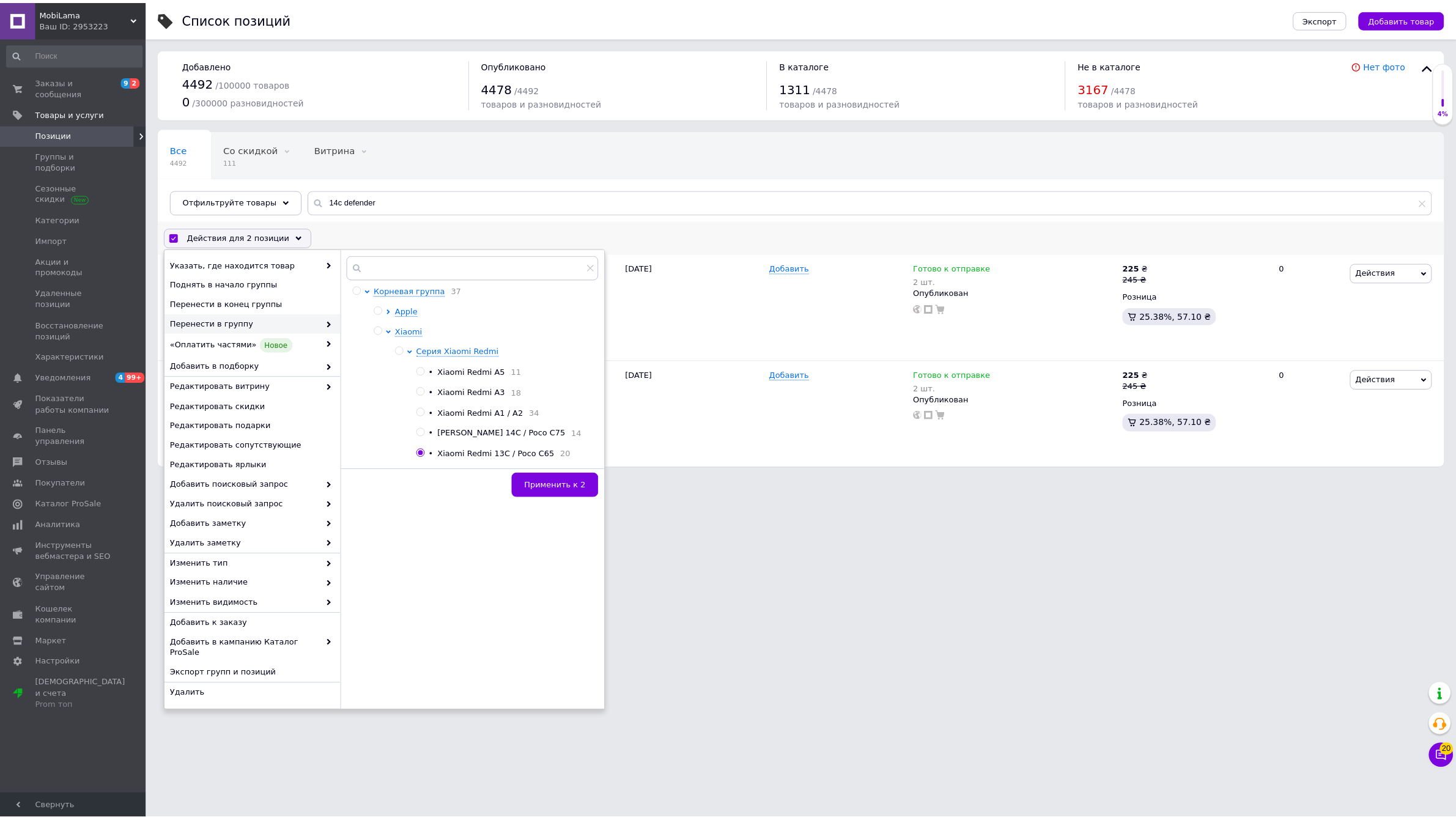
scroll to position [76, 0]
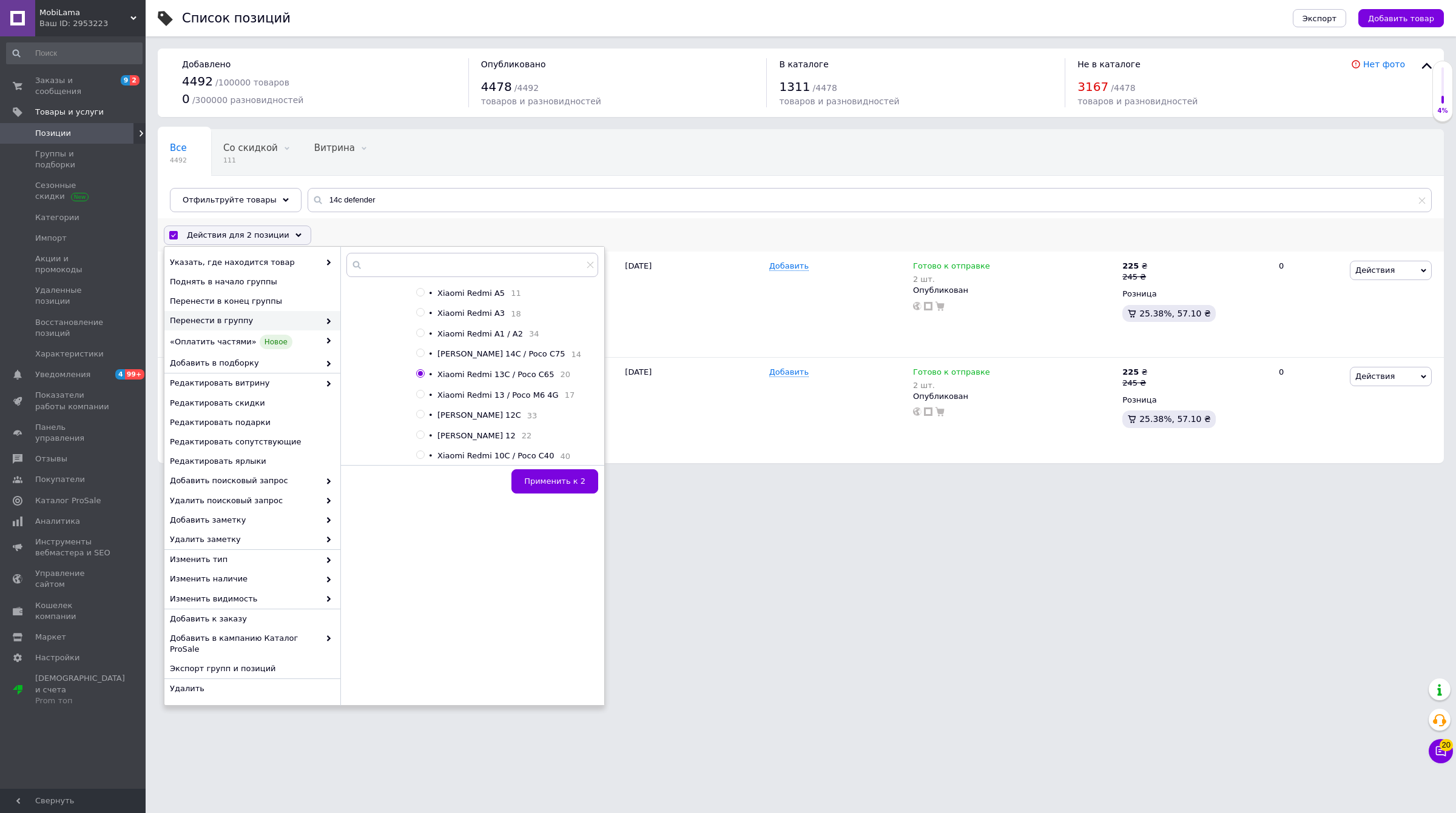
click at [417, 356] on input "radio" at bounding box center [420, 353] width 8 height 8
radio input "true"
radio input "false"
click at [541, 483] on span "Применить к 2" at bounding box center [554, 480] width 61 height 9
checkbox input "false"
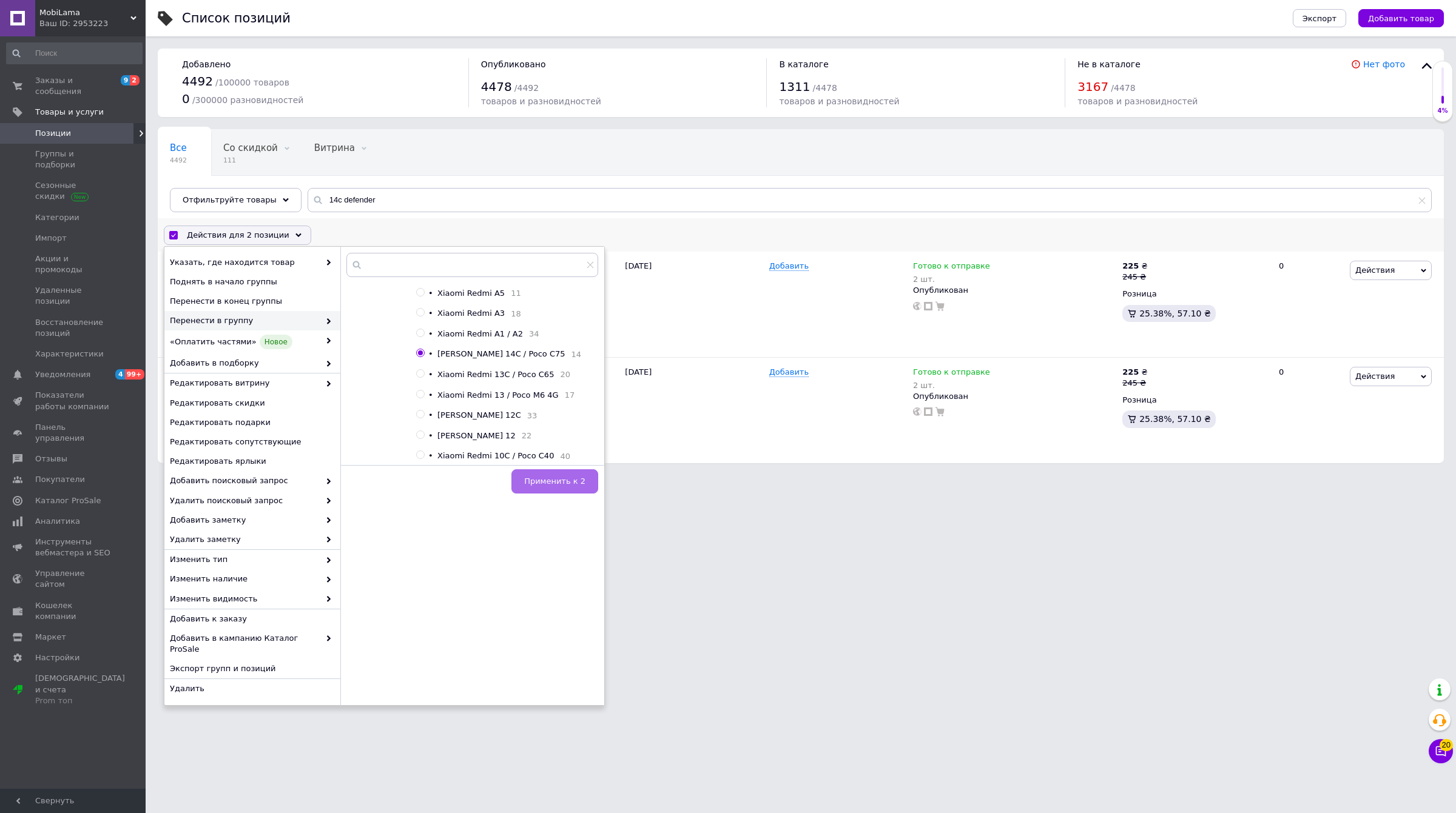
checkbox input "false"
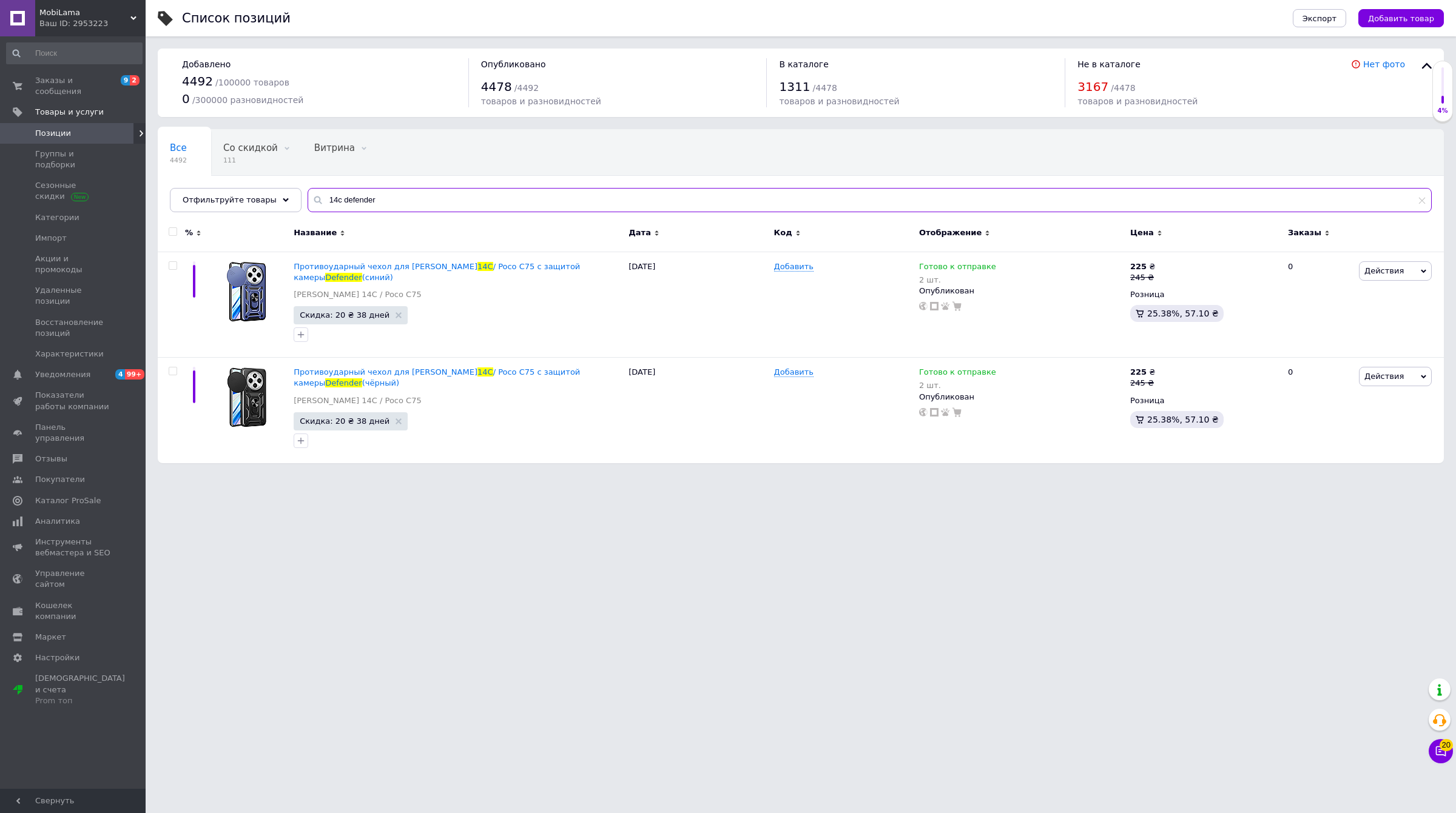
click at [323, 205] on input "14c defender" at bounding box center [869, 200] width 1124 height 24
drag, startPoint x: 323, startPoint y: 205, endPoint x: 354, endPoint y: 197, distance: 32.0
click at [354, 197] on input "14c defender" at bounding box center [869, 200] width 1124 height 24
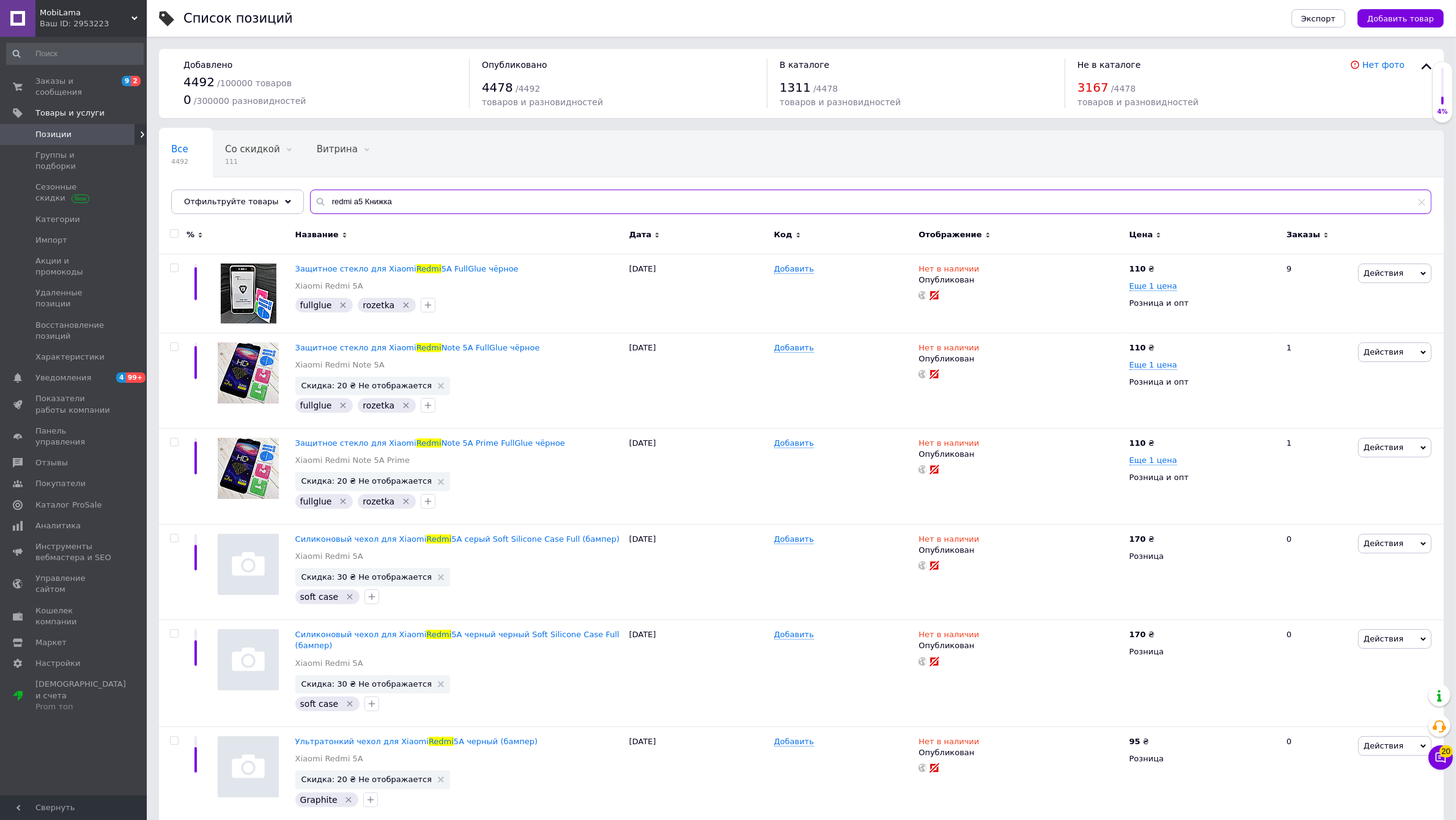
click at [399, 204] on input "redmi a5 Книжка" at bounding box center [871, 202] width 1122 height 25
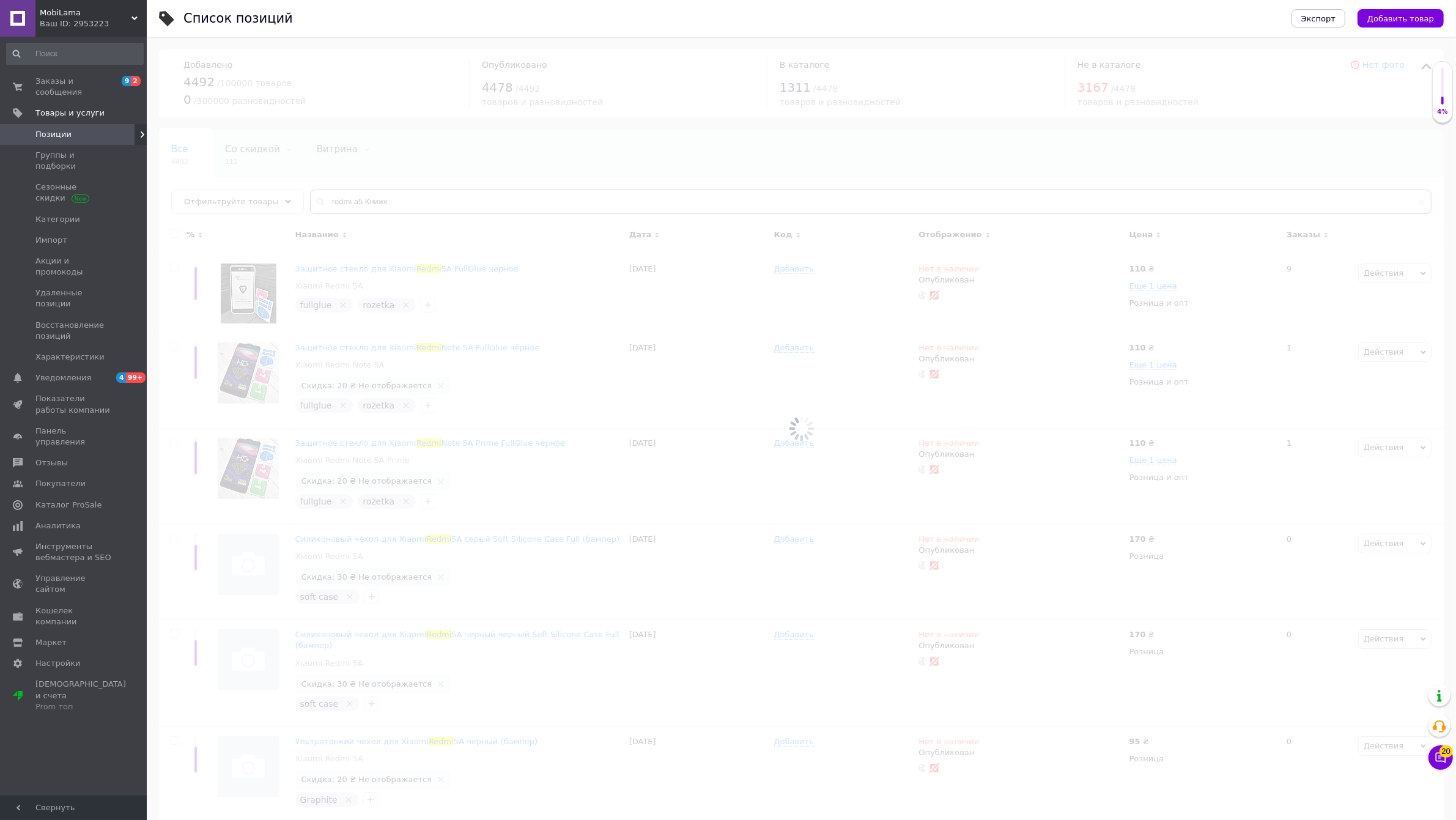
type input "redmi a5 Книжк"
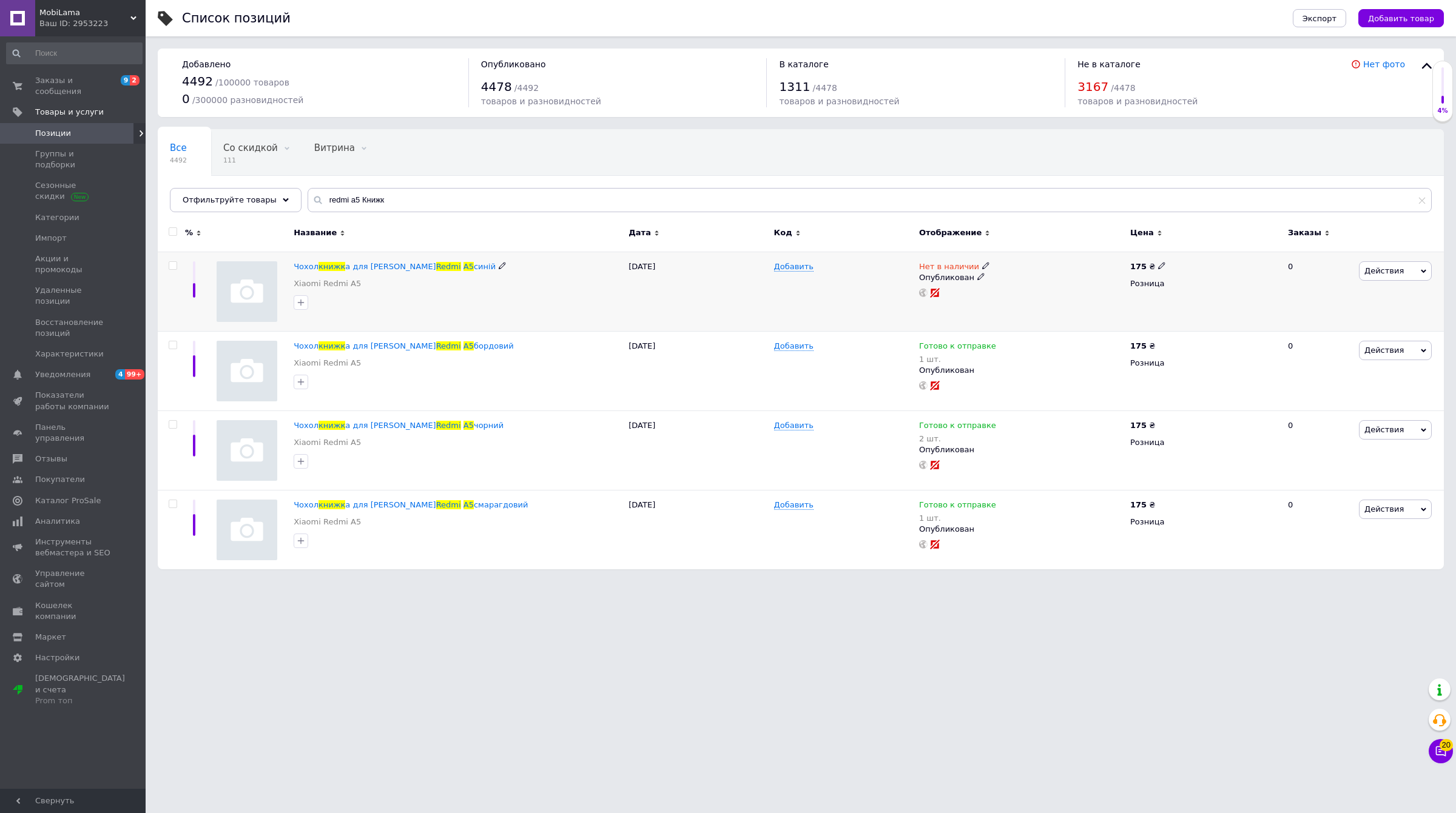
click at [473, 277] on div "Чохол книжк а для Xiaomi Redmi A5 синій Xiaomi Redmi A5" at bounding box center [458, 278] width 329 height 34
click at [173, 234] on input "checkbox" at bounding box center [173, 232] width 8 height 8
checkbox input "true"
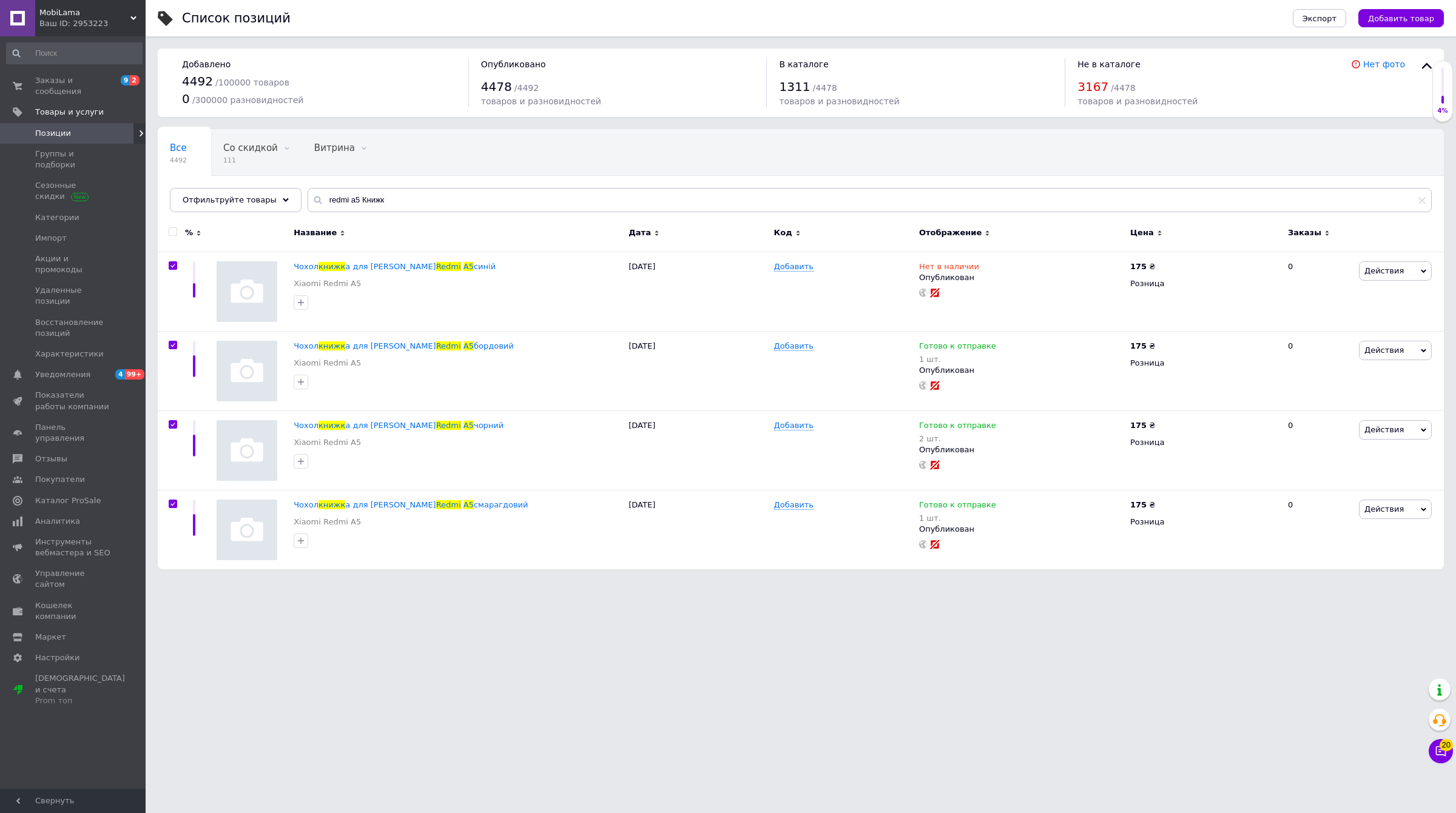
checkbox input "true"
click at [209, 232] on span "Действия для 4 позиции" at bounding box center [238, 234] width 102 height 11
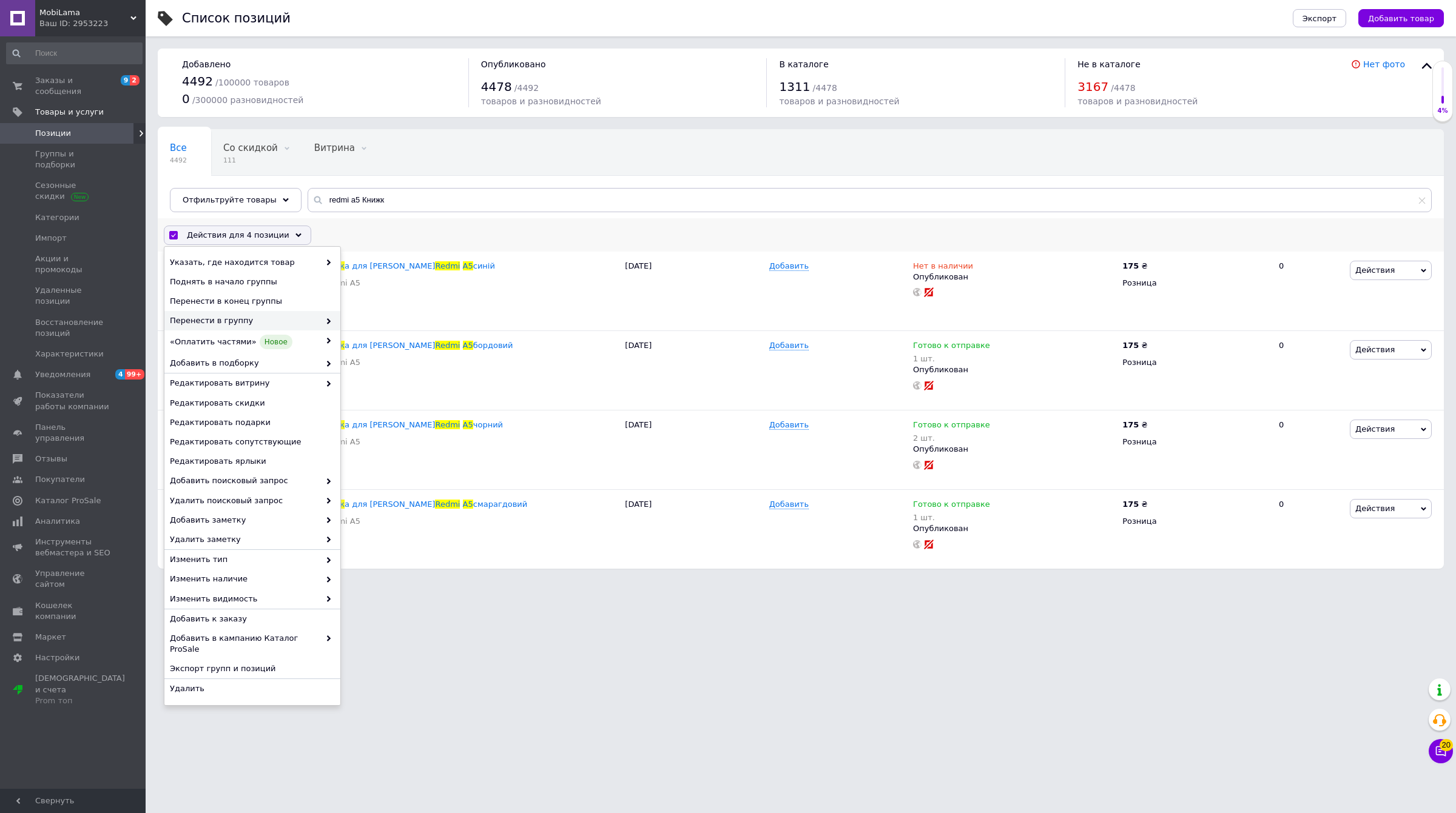
click at [226, 328] on div "Перенести в группу" at bounding box center [252, 320] width 176 height 19
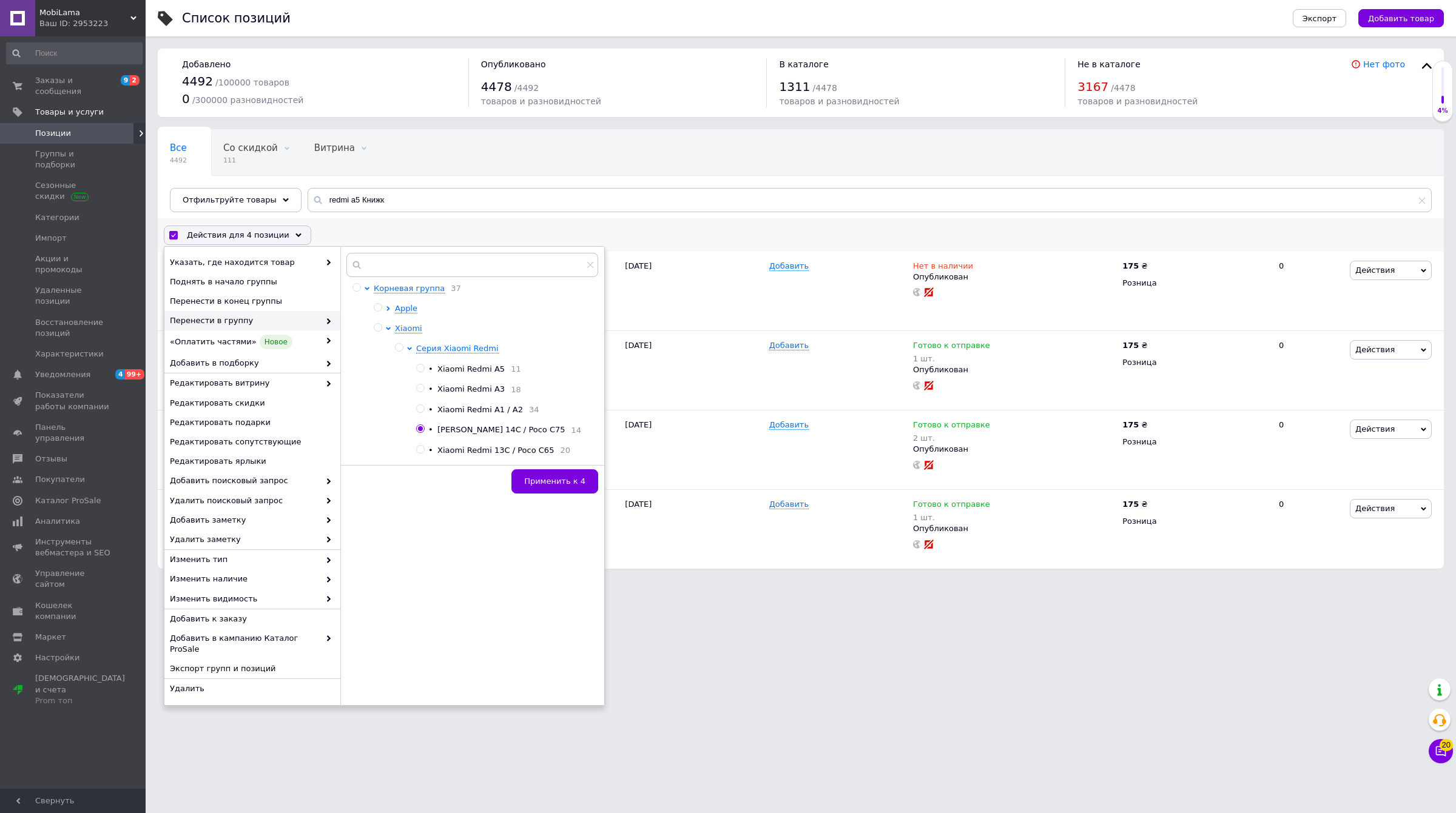
click at [419, 368] on input "radio" at bounding box center [420, 368] width 8 height 8
radio input "true"
radio input "false"
click at [549, 488] on button "Применить к 4" at bounding box center [554, 481] width 87 height 24
checkbox input "false"
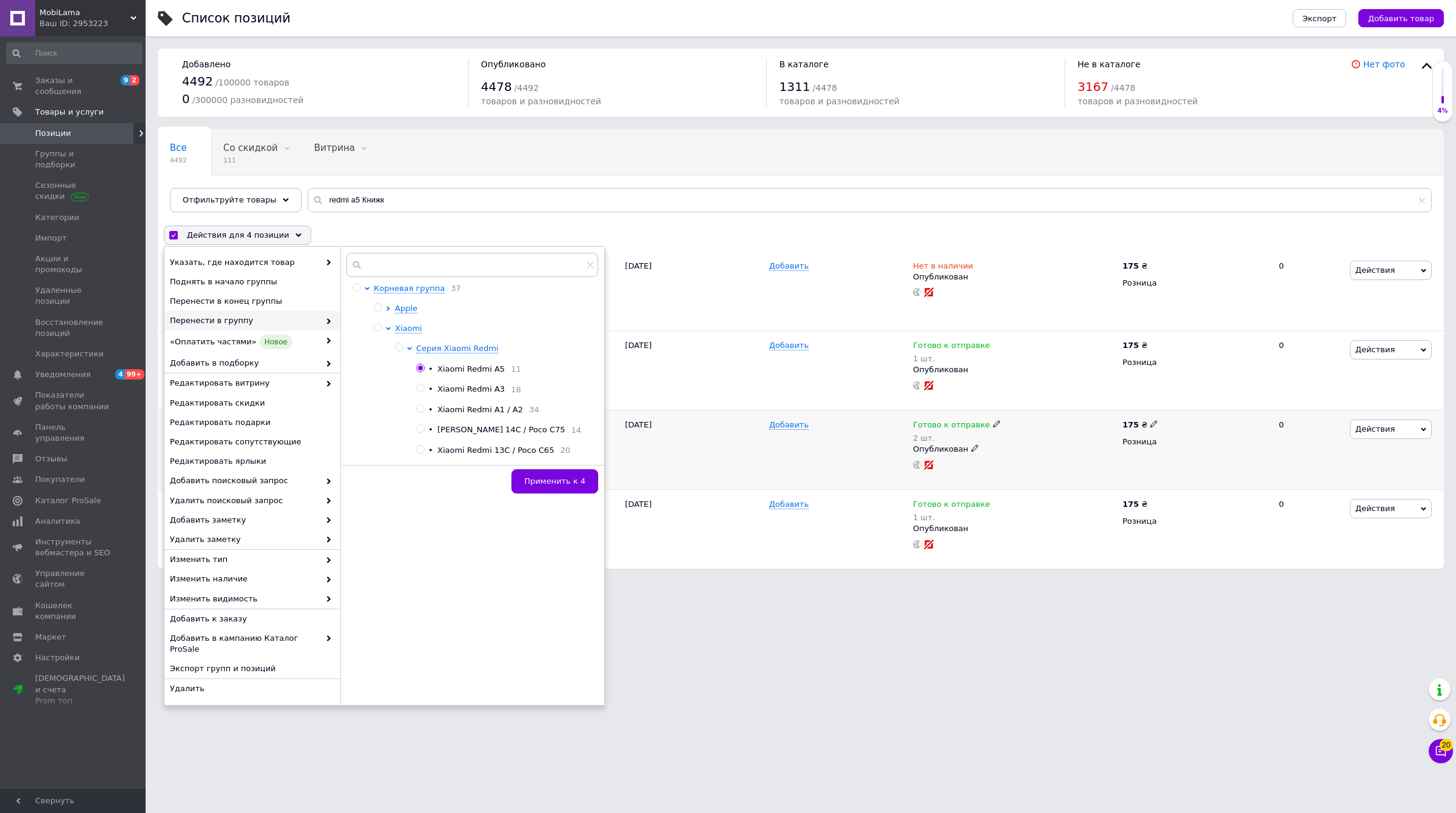
checkbox input "false"
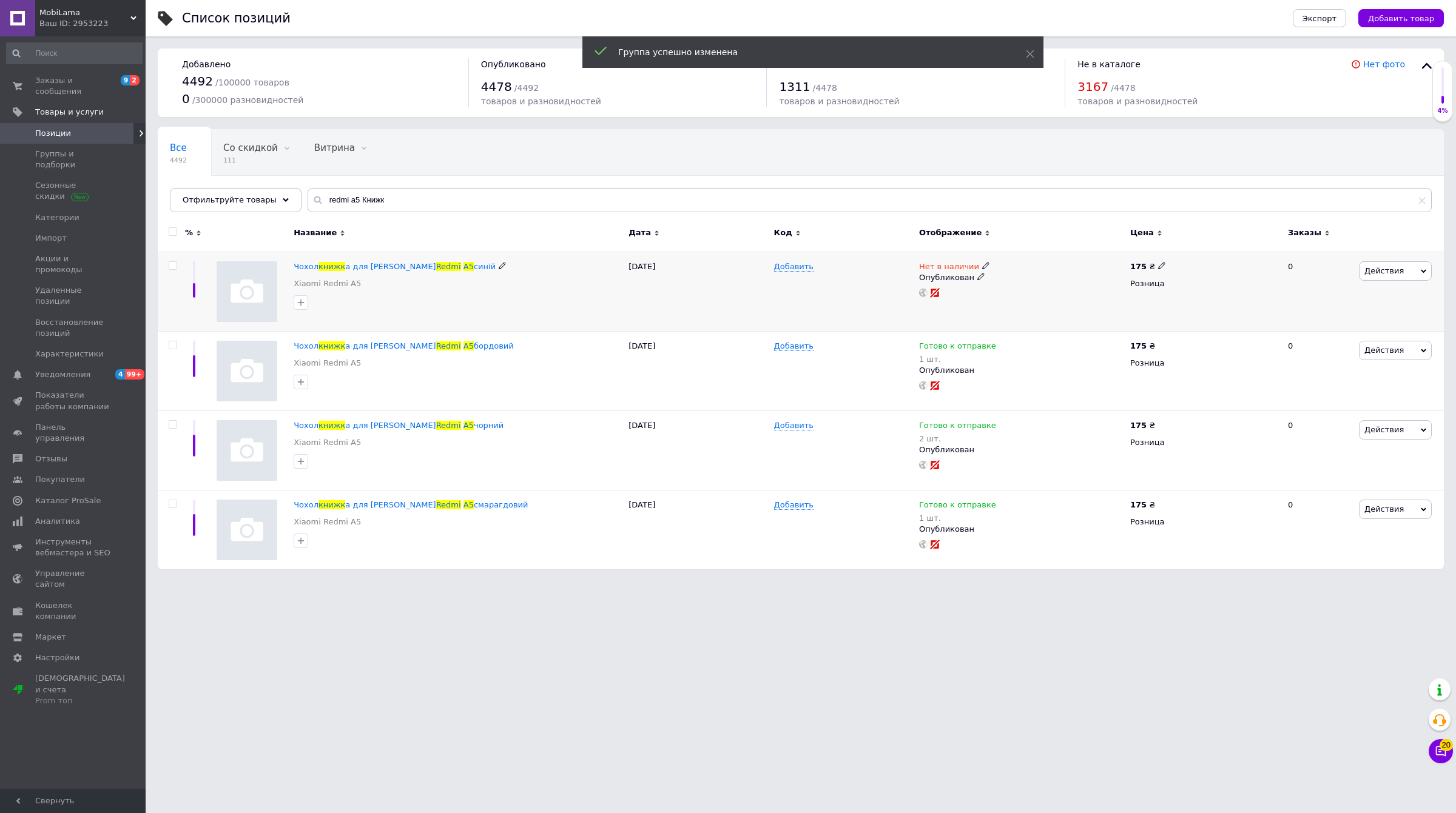
click at [544, 301] on div at bounding box center [458, 303] width 334 height 19
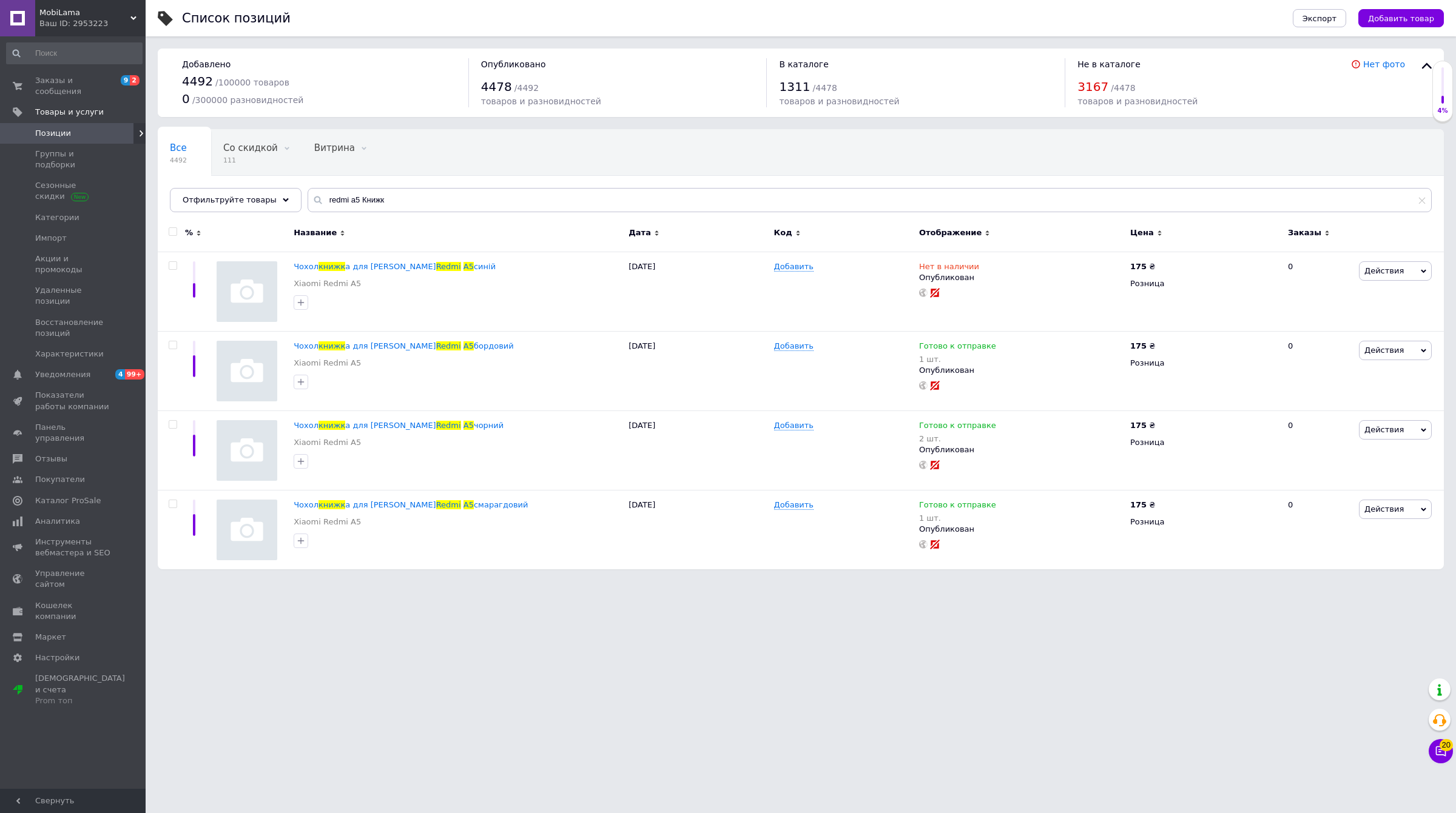
click at [409, 105] on div "0 / 300000 разновидностей" at bounding box center [319, 99] width 274 height 18
click at [394, 128] on div "Все 4492 Со скидкой 111 Удалить Редактировать Витрина 0 Удалить Редактировать О…" at bounding box center [800, 176] width 1286 height 100
click at [83, 77] on span "Заказы и сообщения" at bounding box center [73, 86] width 77 height 22
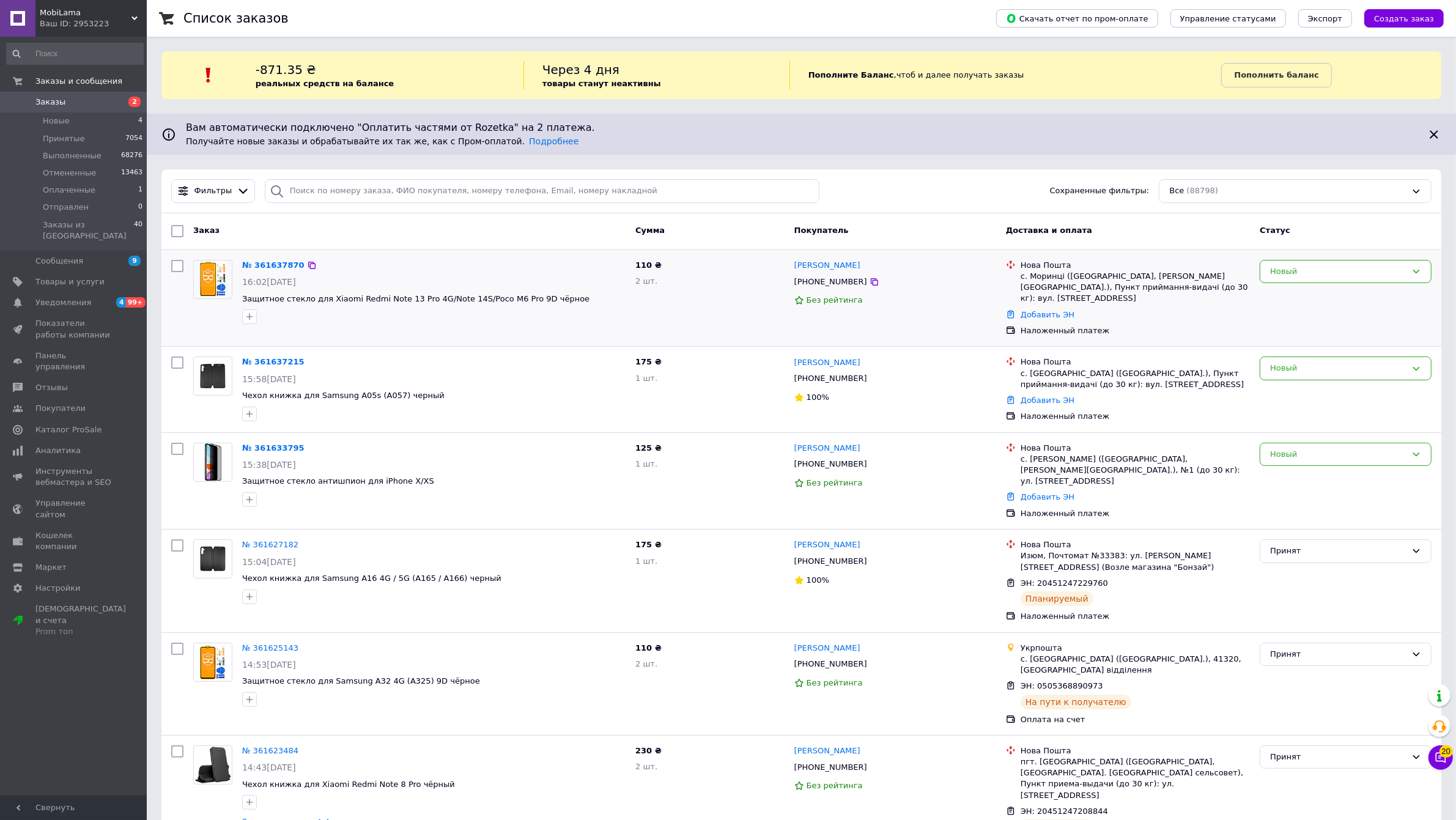
click at [494, 274] on div "№ 361637870 16:02[DATE] Защитное стекло для Xiaomi Redmi Note 13 Pro 4G/Note 14…" at bounding box center [434, 292] width 394 height 74
click at [534, 270] on div "№ 361637870" at bounding box center [434, 265] width 386 height 14
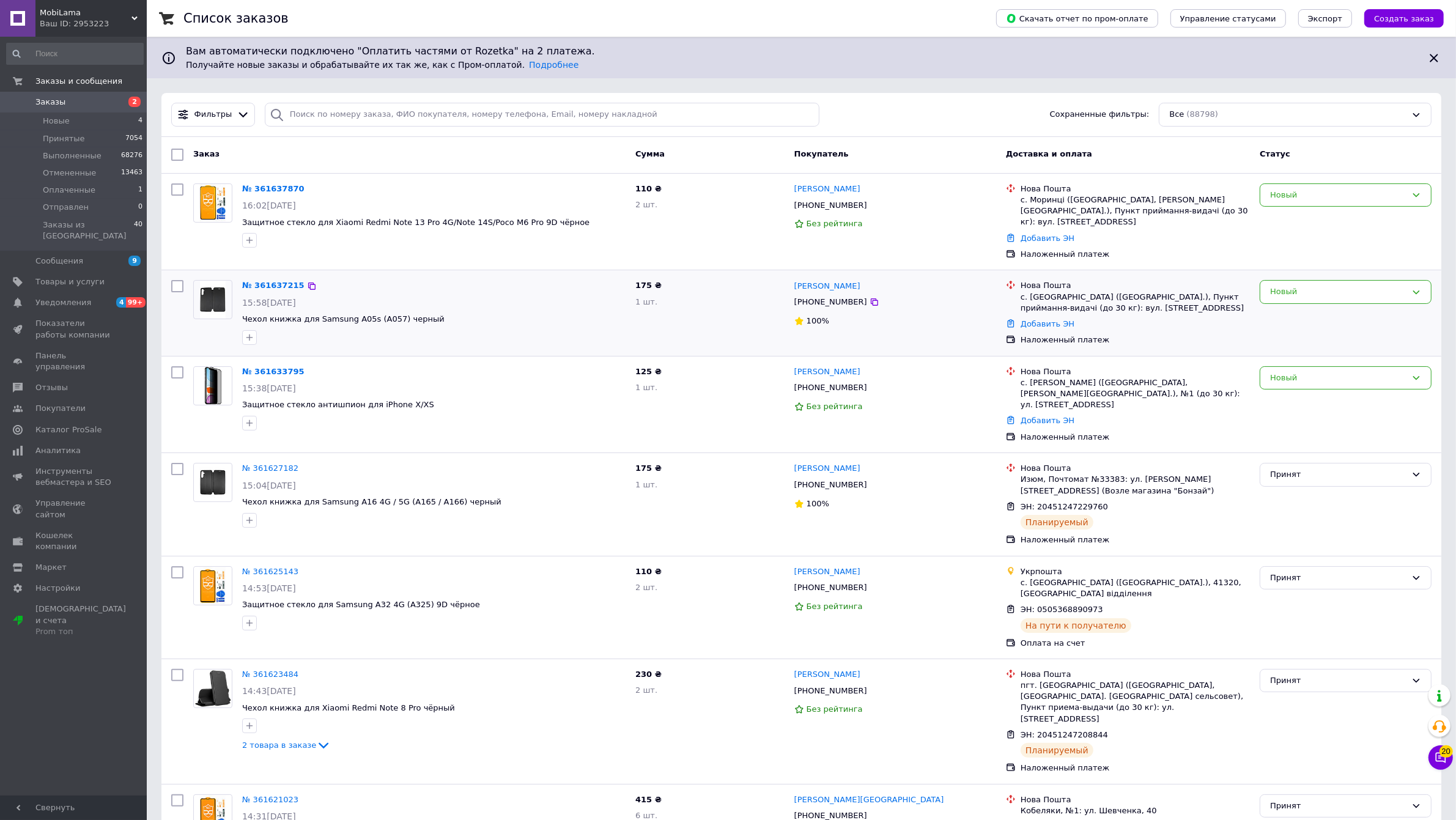
click at [542, 296] on div "15:58[DATE]" at bounding box center [434, 302] width 384 height 12
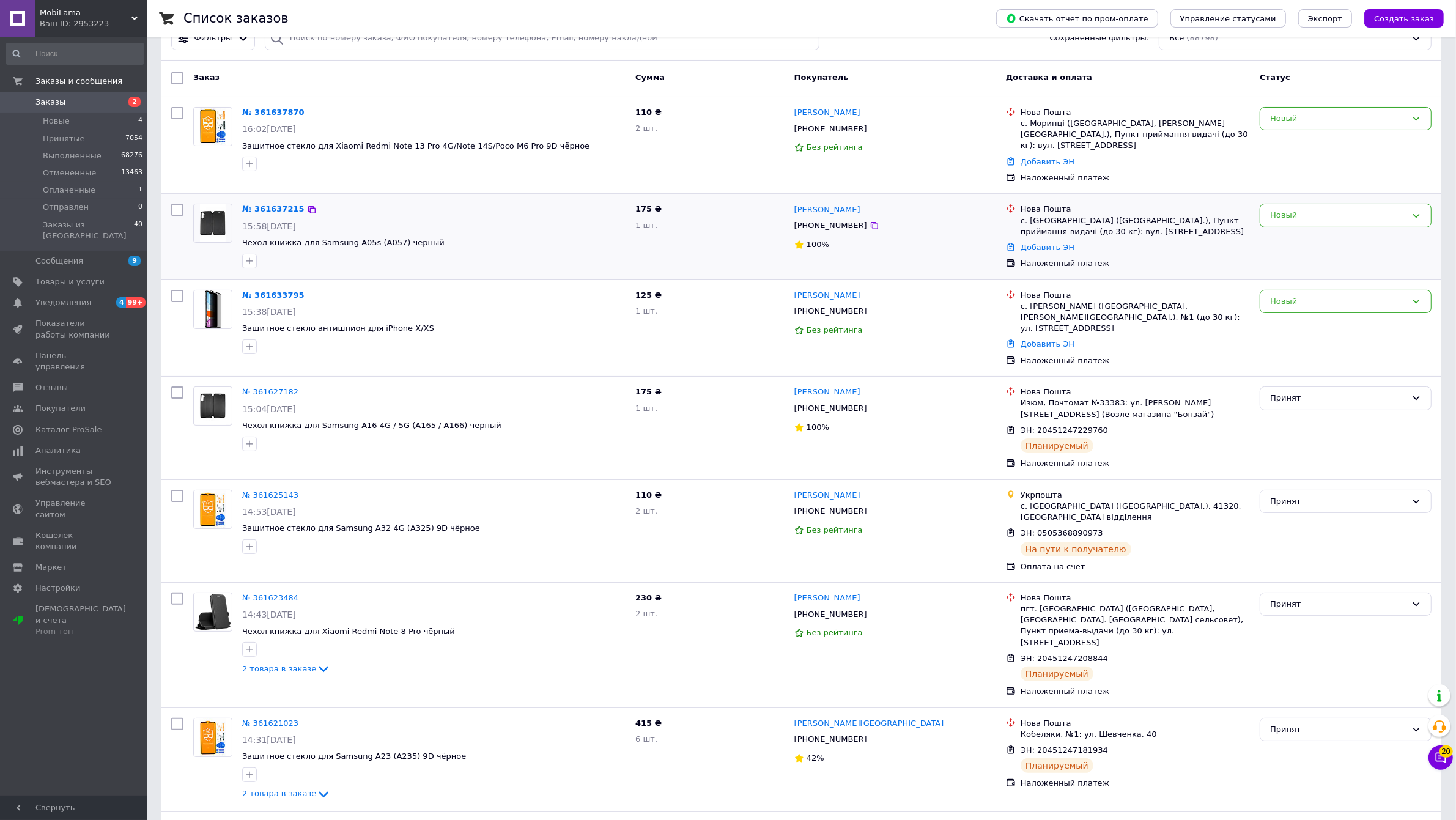
click at [542, 306] on div "15:38[DATE]" at bounding box center [434, 312] width 384 height 12
click at [83, 100] on span "Заказы" at bounding box center [74, 101] width 78 height 11
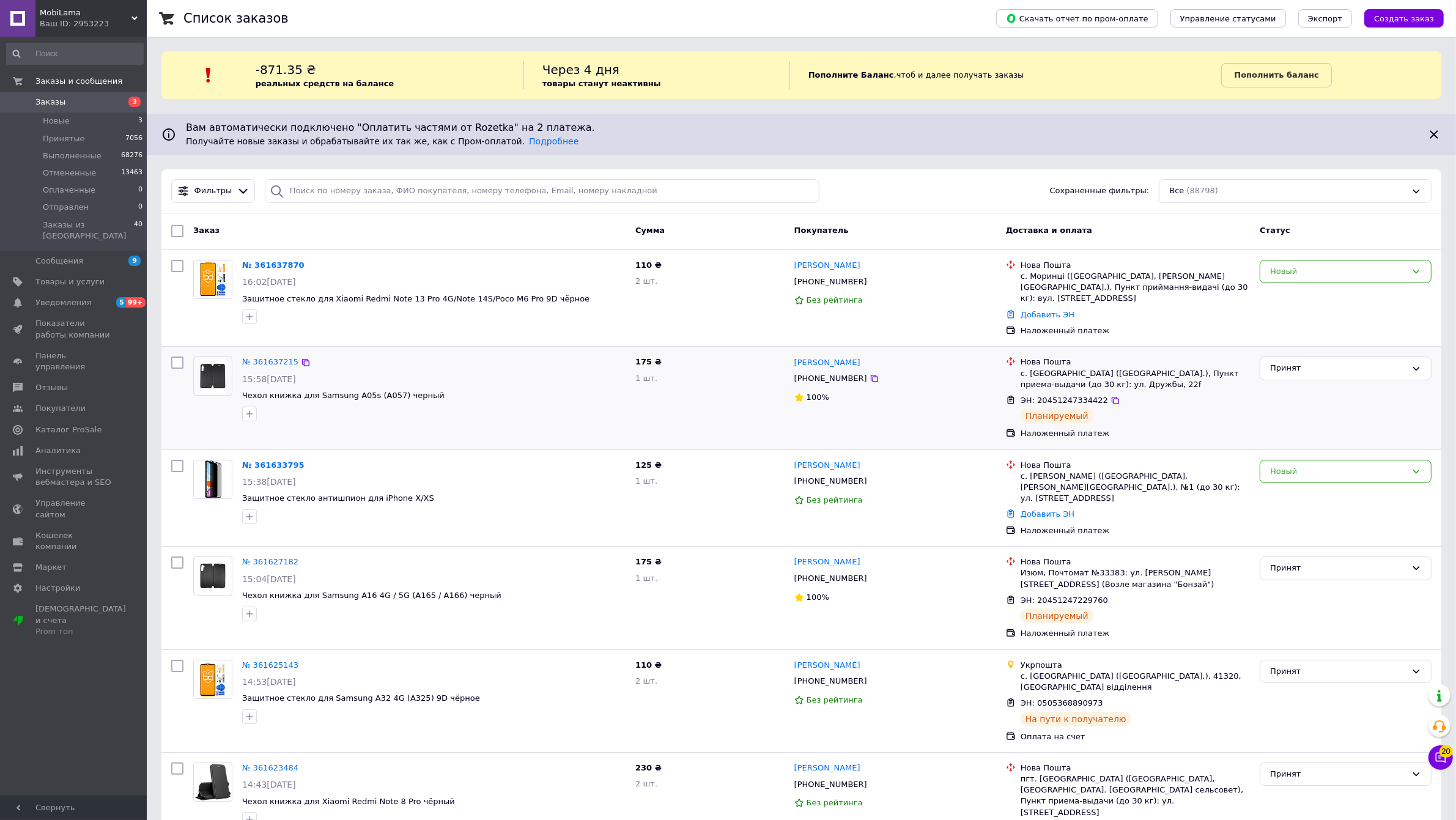
click at [565, 347] on div "№ 361637215 15:58, 12.09.2025 Чехол книжка для Samsung A05s (A057) черный 175 ₴…" at bounding box center [801, 398] width 1280 height 102
click at [534, 414] on div "№ 361637215 15:58, 12.09.2025 Чехол книжка для Samsung A05s (A057) черный" at bounding box center [434, 389] width 394 height 74
drag, startPoint x: 493, startPoint y: 747, endPoint x: 480, endPoint y: 689, distance: 59.4
click at [493, 778] on div "14:43[DATE]" at bounding box center [434, 784] width 384 height 12
